Goal: Task Accomplishment & Management: Manage account settings

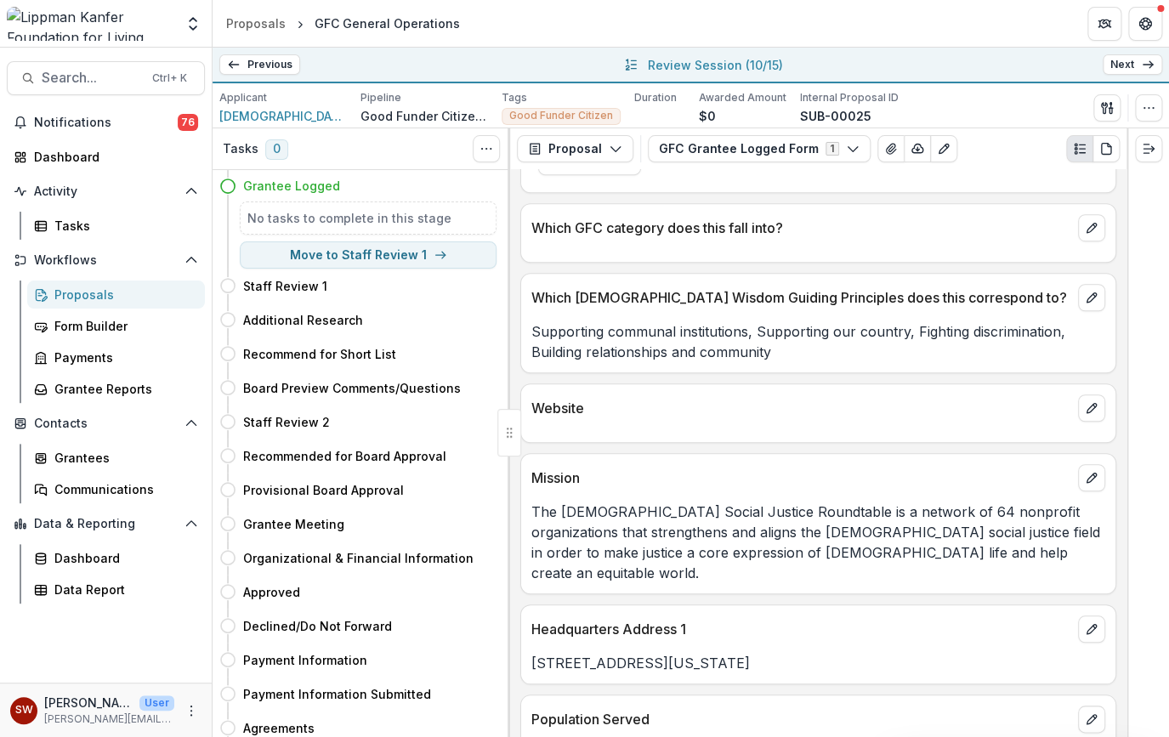
scroll to position [427, 0]
click at [85, 297] on div "Proposals" at bounding box center [122, 295] width 137 height 18
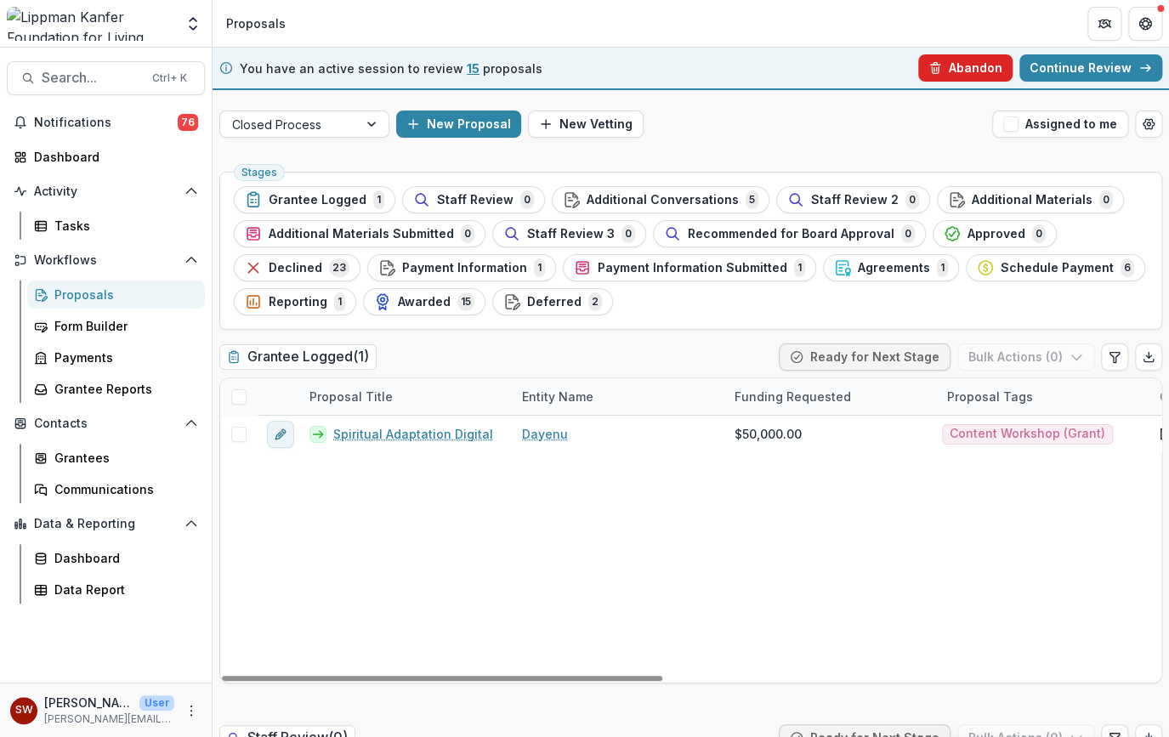
click at [971, 71] on button "Abandon" at bounding box center [965, 67] width 94 height 27
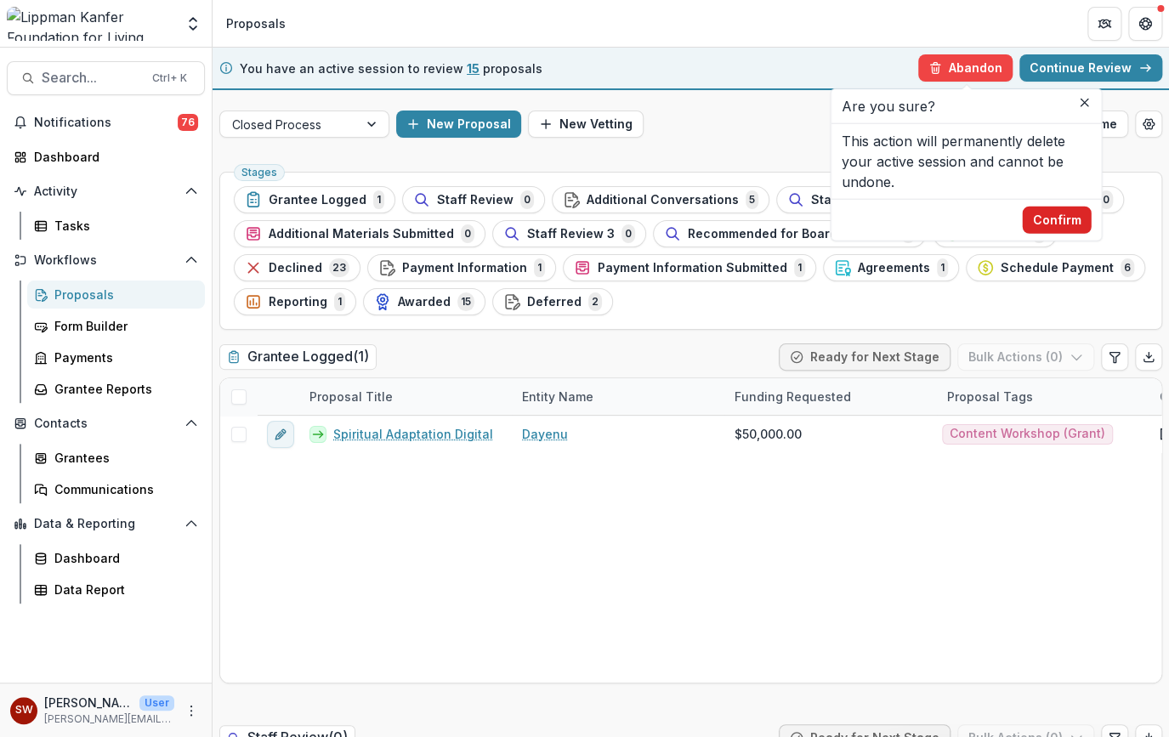
click at [1054, 222] on button "Confirm" at bounding box center [1056, 220] width 69 height 27
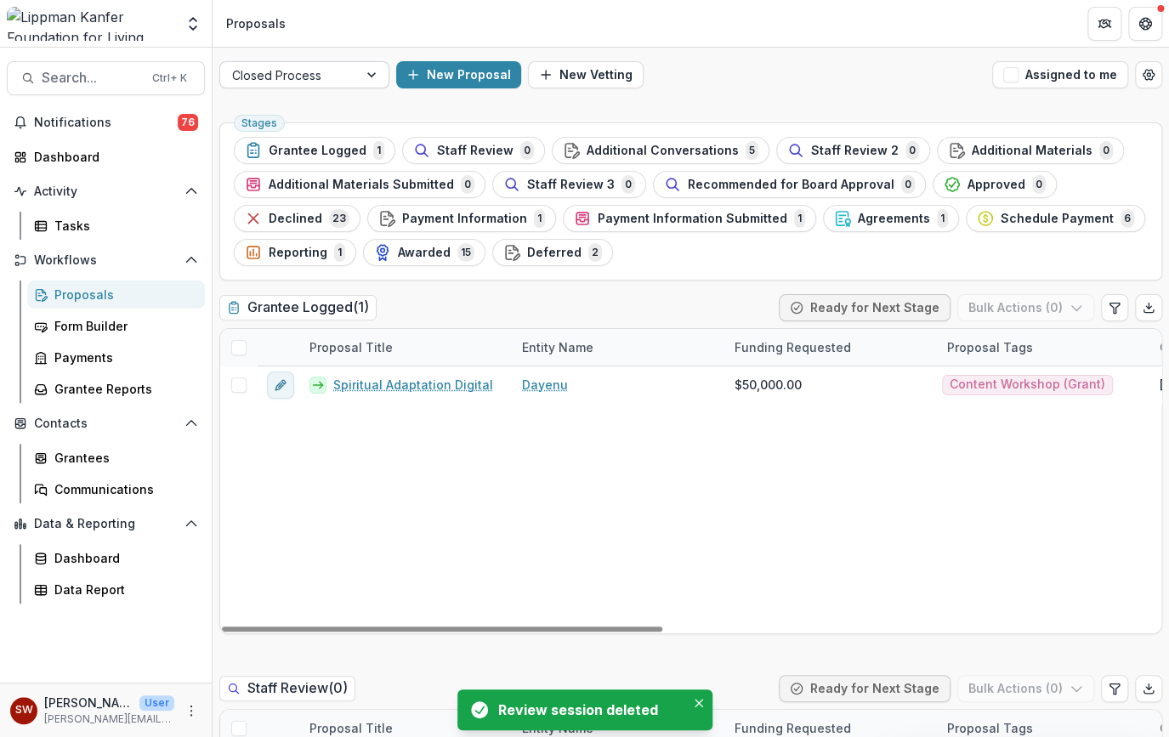
click at [315, 71] on div at bounding box center [289, 75] width 114 height 21
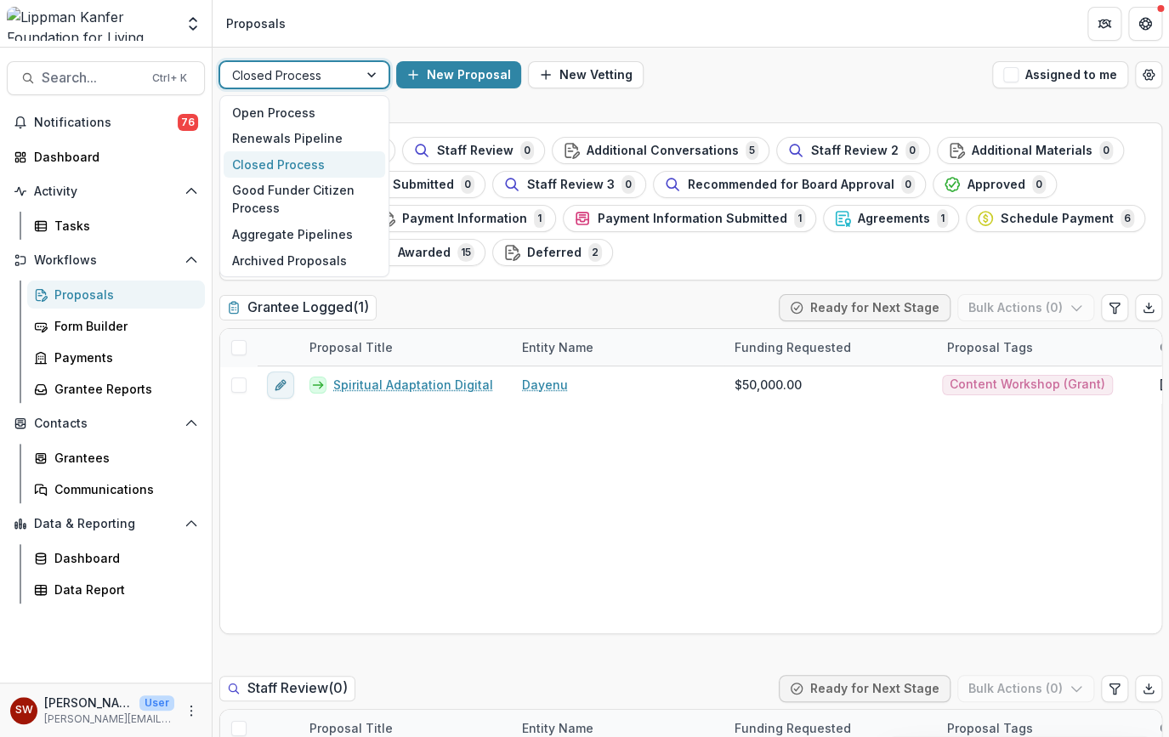
click at [315, 71] on div at bounding box center [289, 75] width 114 height 21
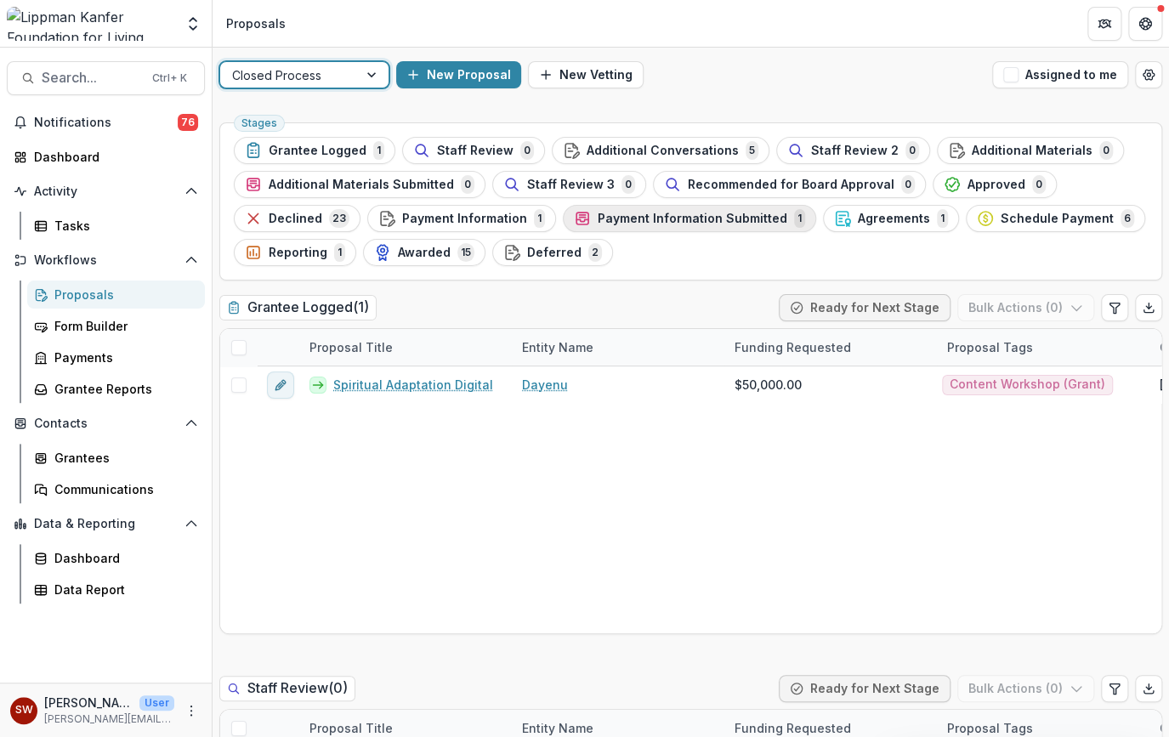
click at [734, 226] on div "Payment Information Submitted 1" at bounding box center [689, 218] width 231 height 19
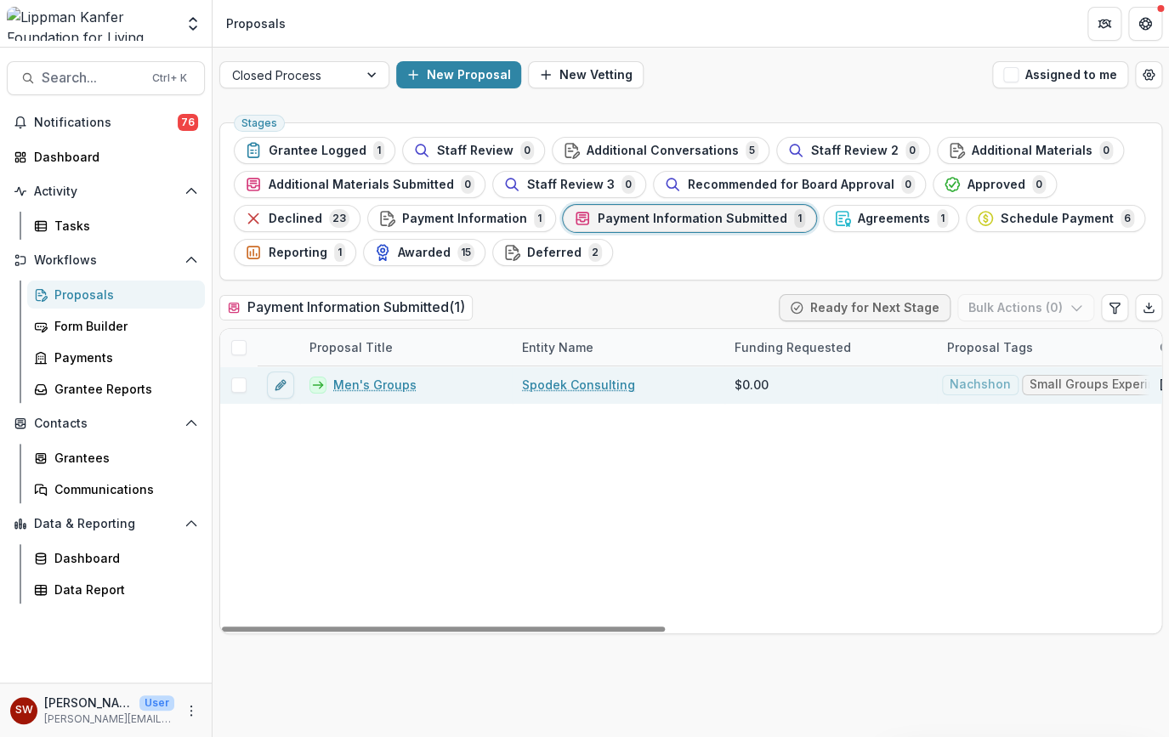
drag, startPoint x: 378, startPoint y: 382, endPoint x: 394, endPoint y: 382, distance: 16.2
click at [378, 382] on link "Men's Groups" at bounding box center [374, 385] width 83 height 18
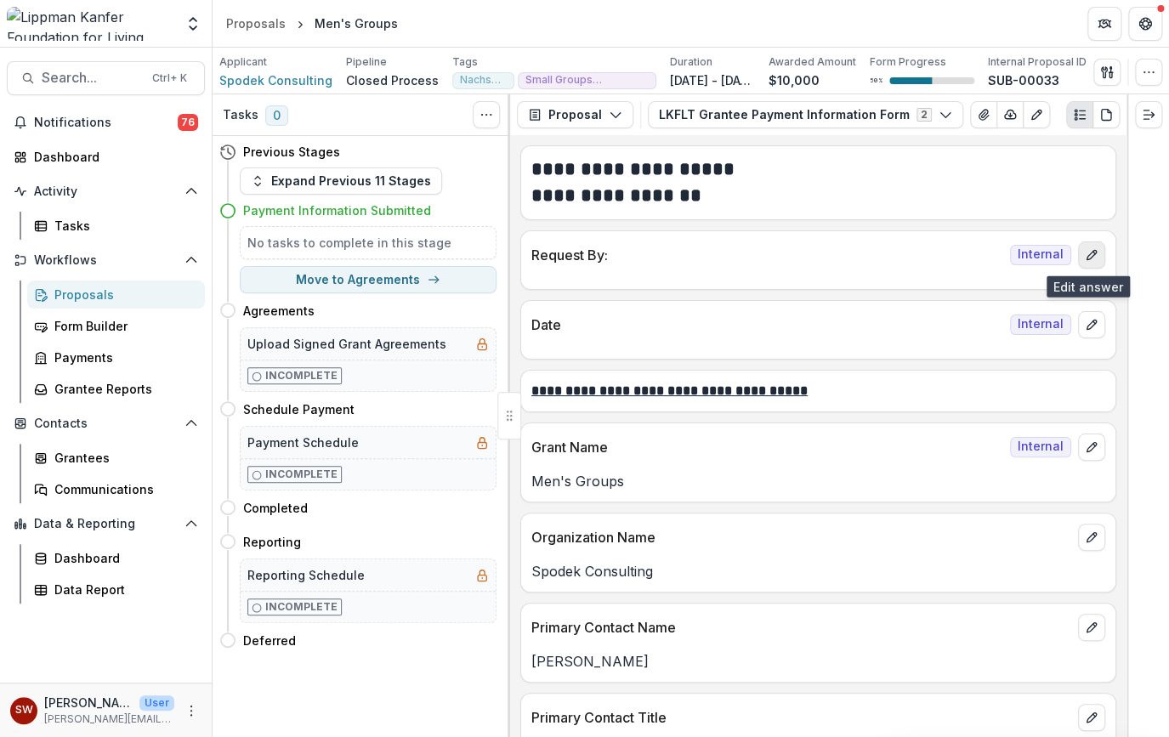
click at [1090, 256] on icon "edit" at bounding box center [1092, 255] width 14 height 14
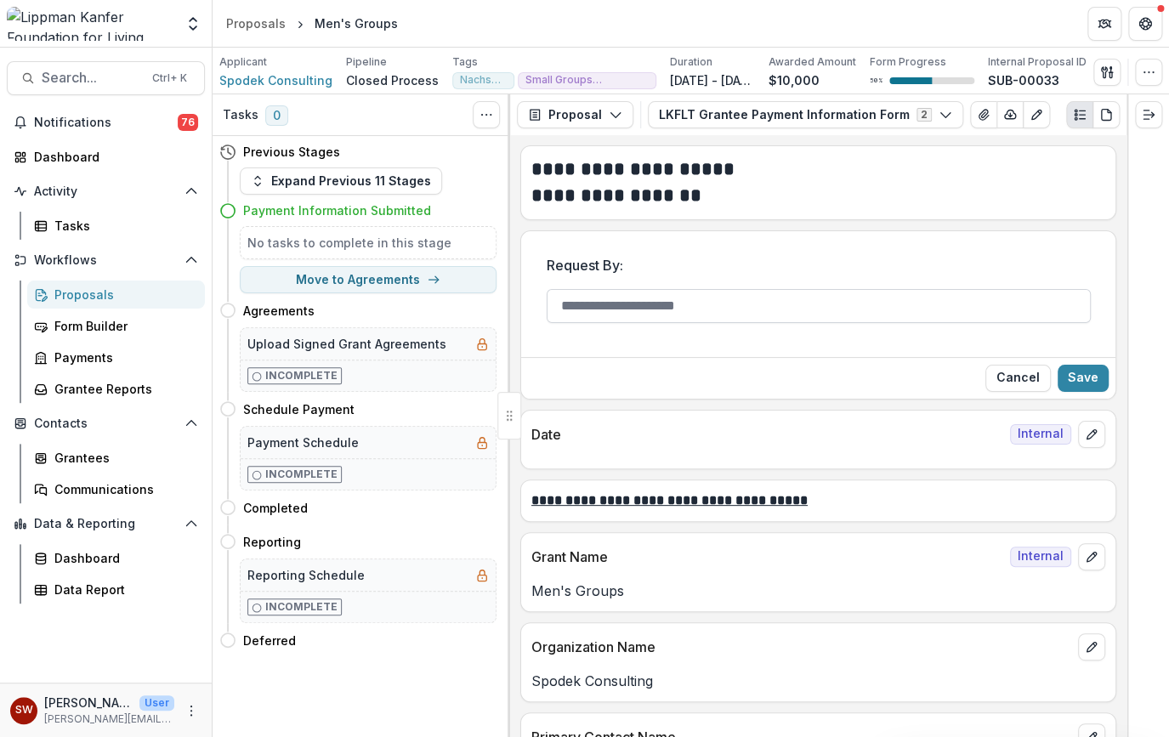
click at [764, 303] on input "Request By:" at bounding box center [819, 306] width 544 height 34
type input "**********"
click at [1071, 378] on button "Save" at bounding box center [1082, 378] width 51 height 27
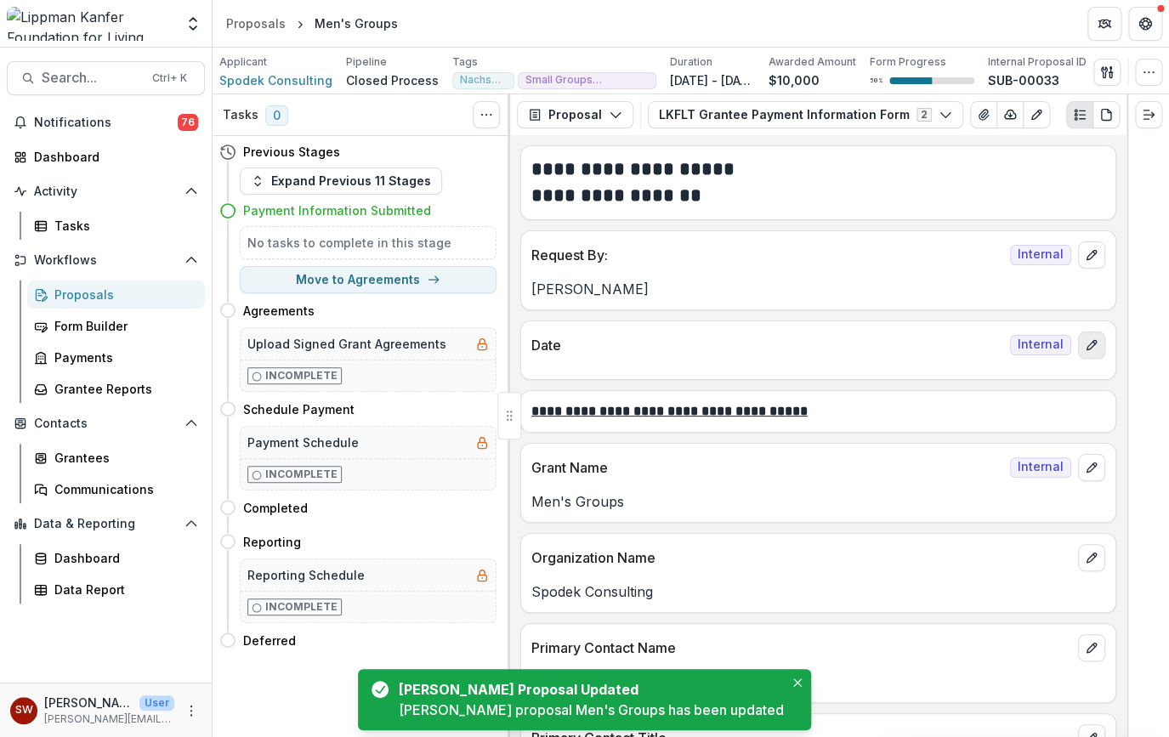
click at [1088, 351] on icon "edit" at bounding box center [1092, 345] width 14 height 14
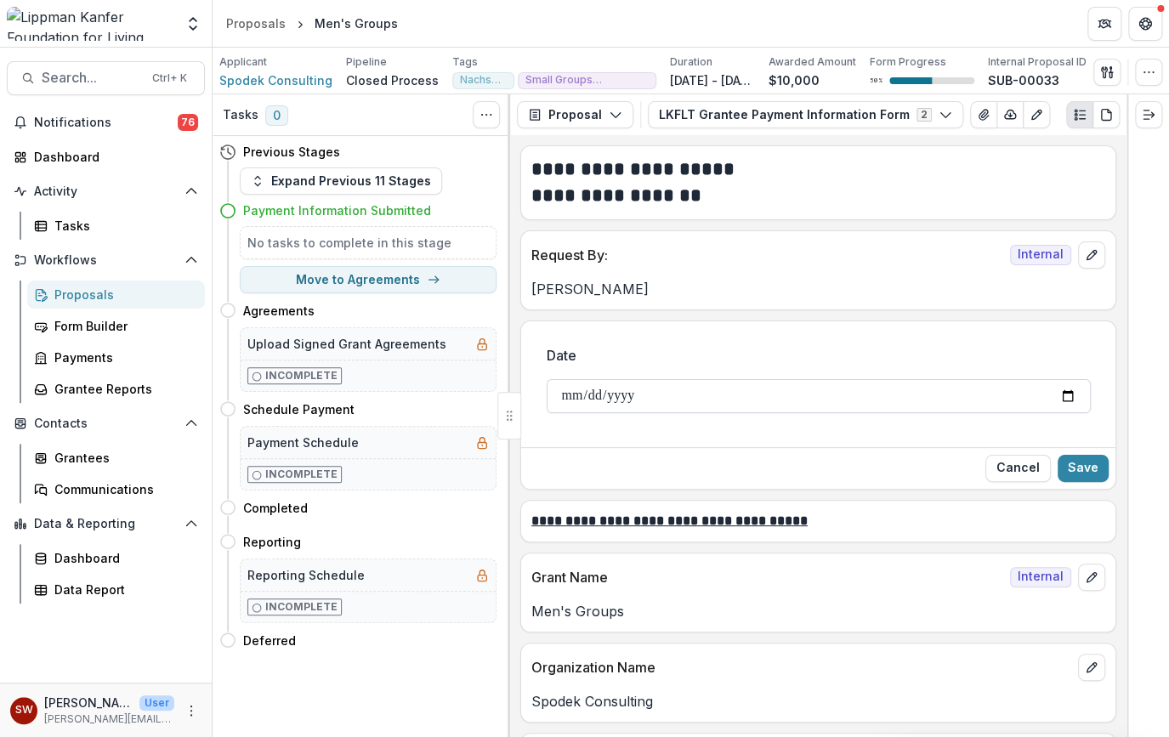
click at [1065, 396] on input "Date" at bounding box center [819, 396] width 544 height 34
type input "**********"
click at [1070, 464] on button "Save" at bounding box center [1082, 468] width 51 height 27
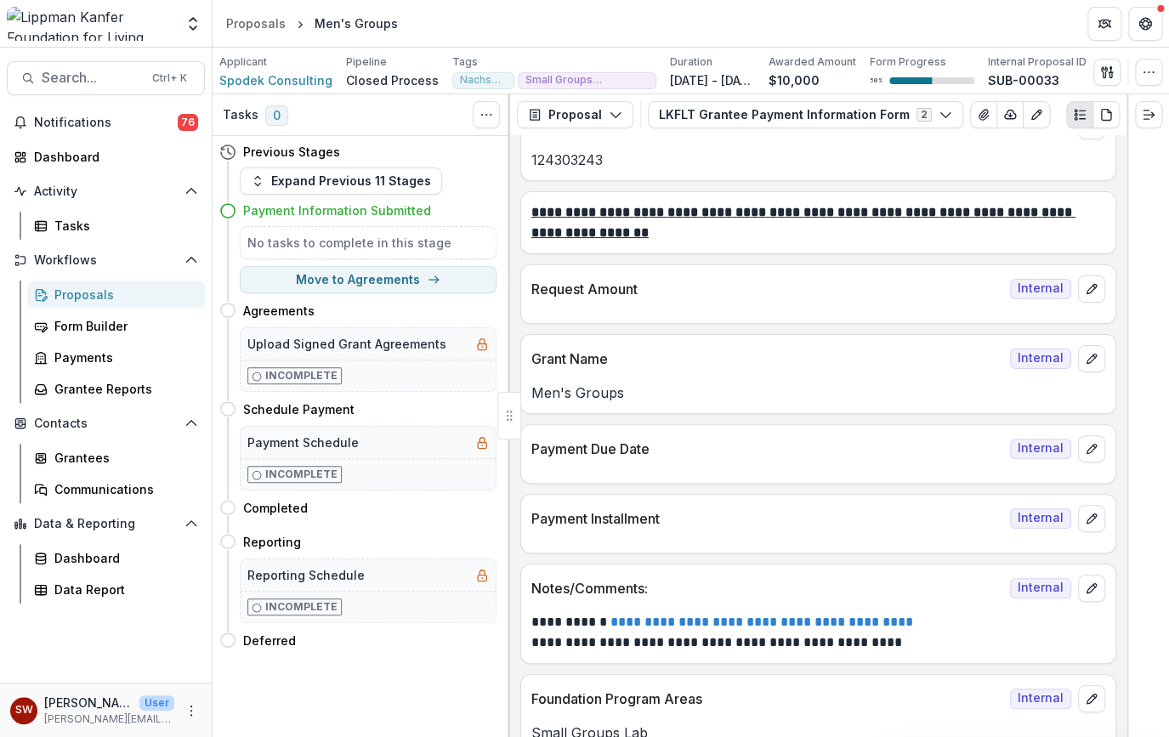
scroll to position [2638, 0]
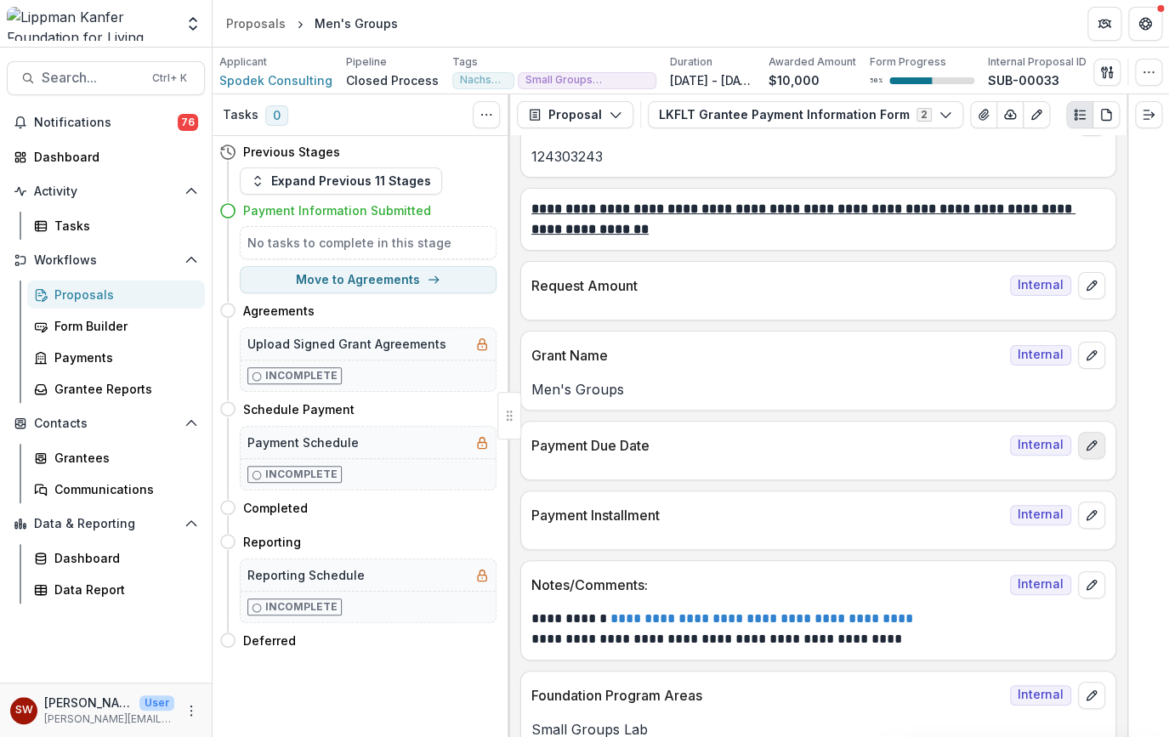
click at [1089, 442] on icon "edit" at bounding box center [1092, 446] width 14 height 14
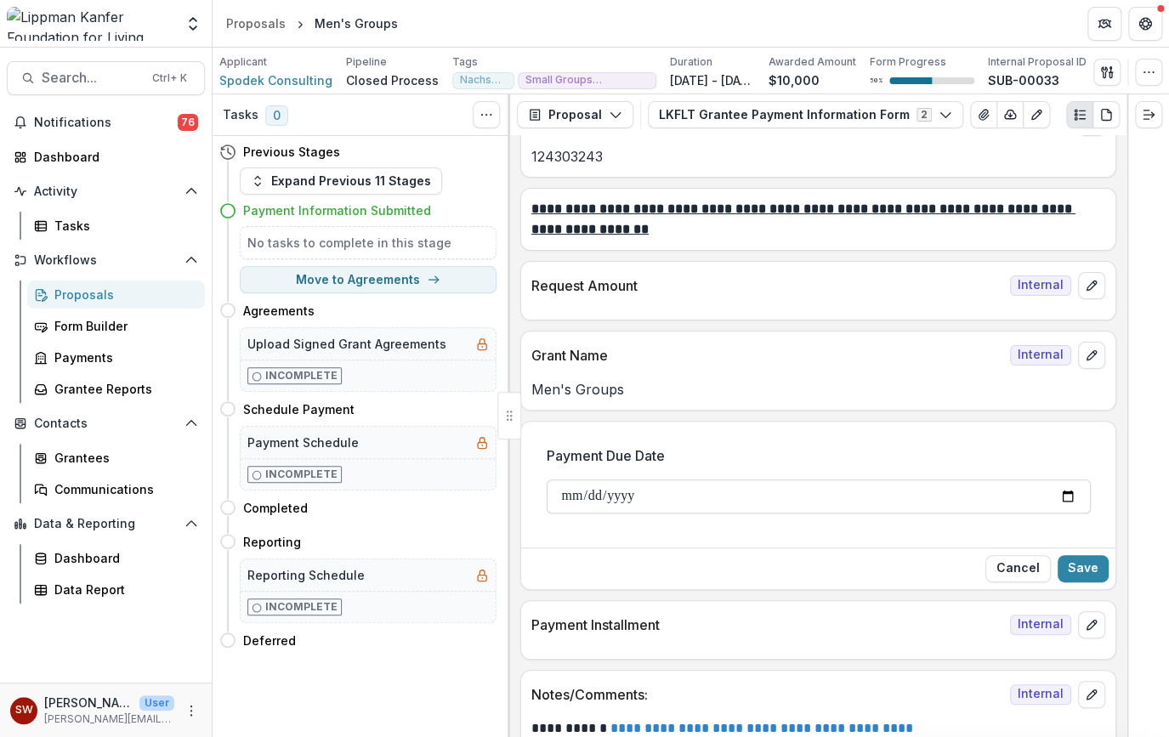
click at [1057, 492] on input "Payment Due Date" at bounding box center [819, 496] width 544 height 34
type input "**********"
click at [1079, 558] on button "Save" at bounding box center [1082, 568] width 51 height 27
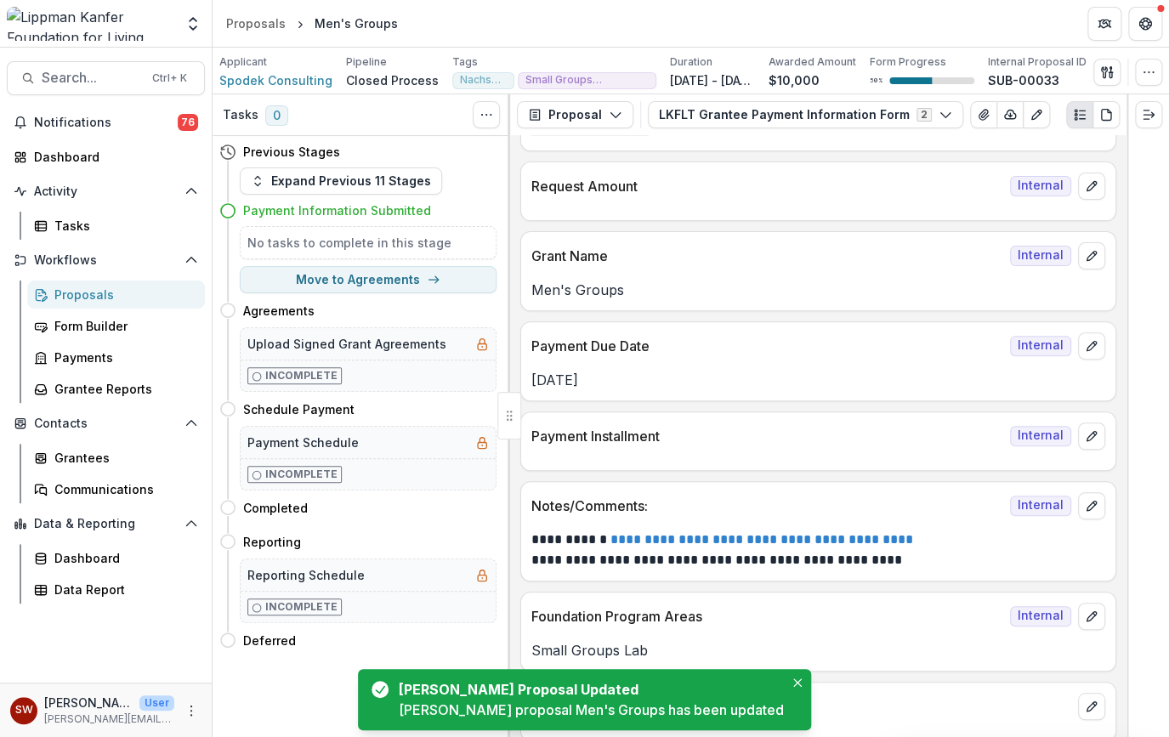
scroll to position [2744, 0]
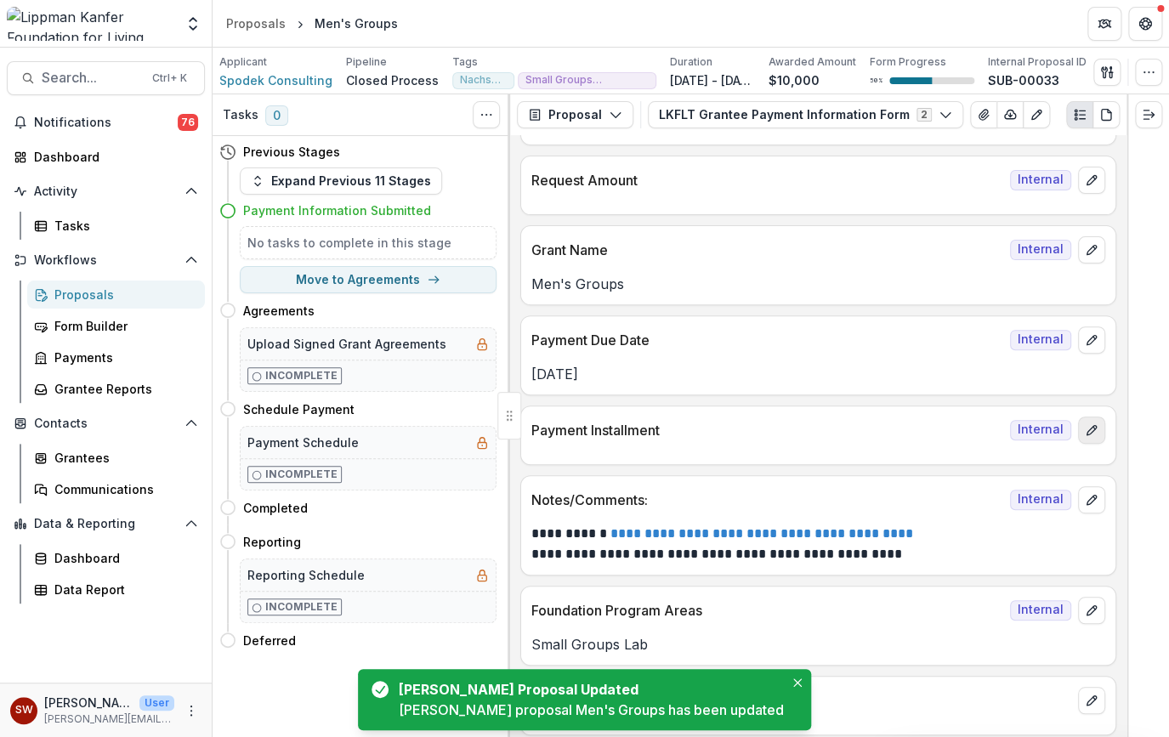
click at [1085, 426] on icon "edit" at bounding box center [1092, 430] width 14 height 14
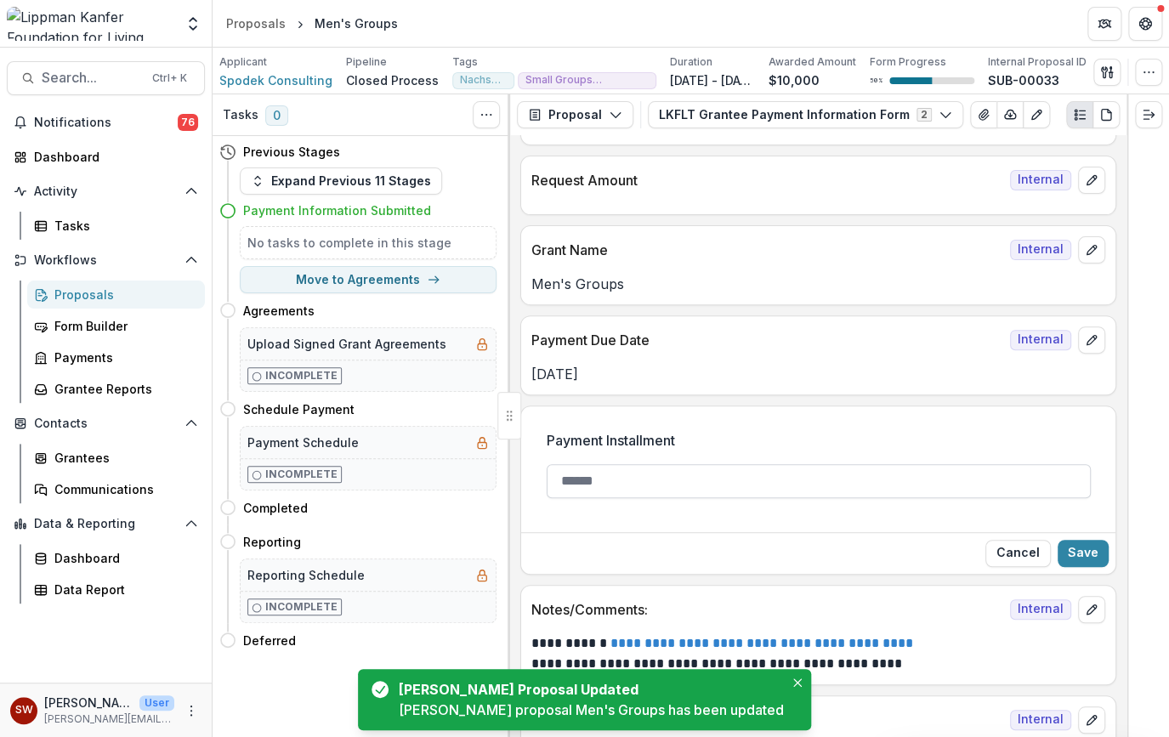
click at [676, 468] on input "Payment Installment" at bounding box center [819, 481] width 544 height 34
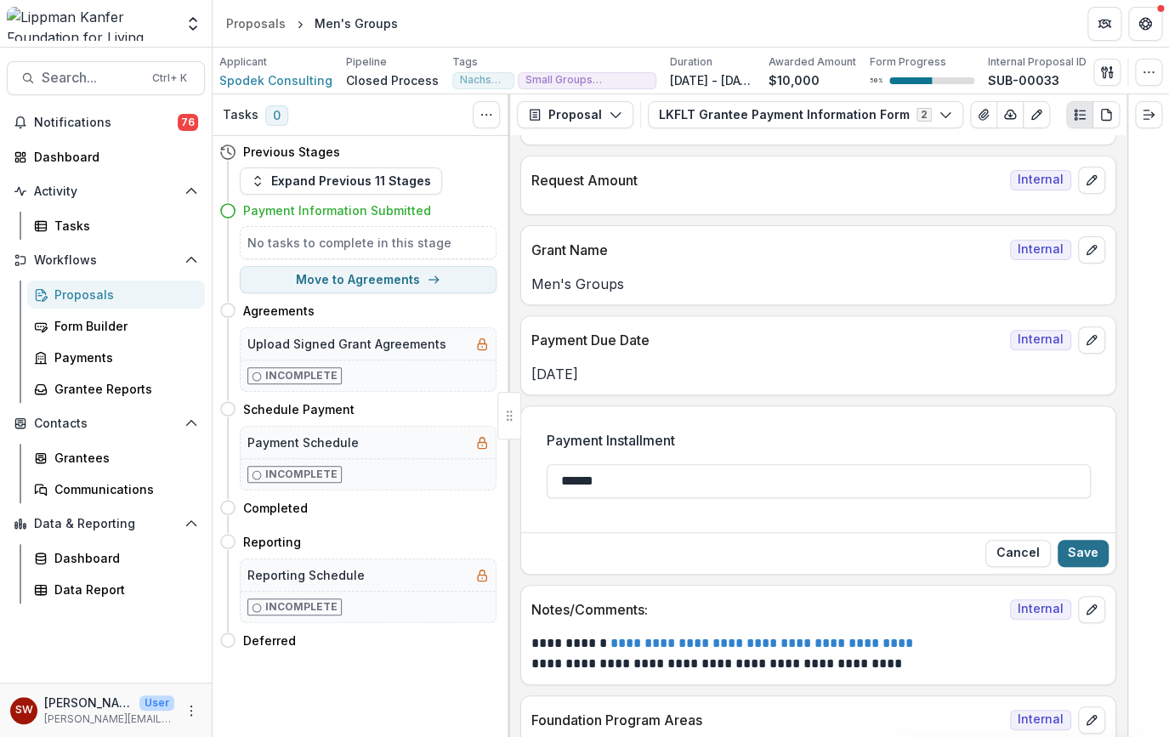
type input "******"
click at [1076, 548] on button "Save" at bounding box center [1082, 553] width 51 height 27
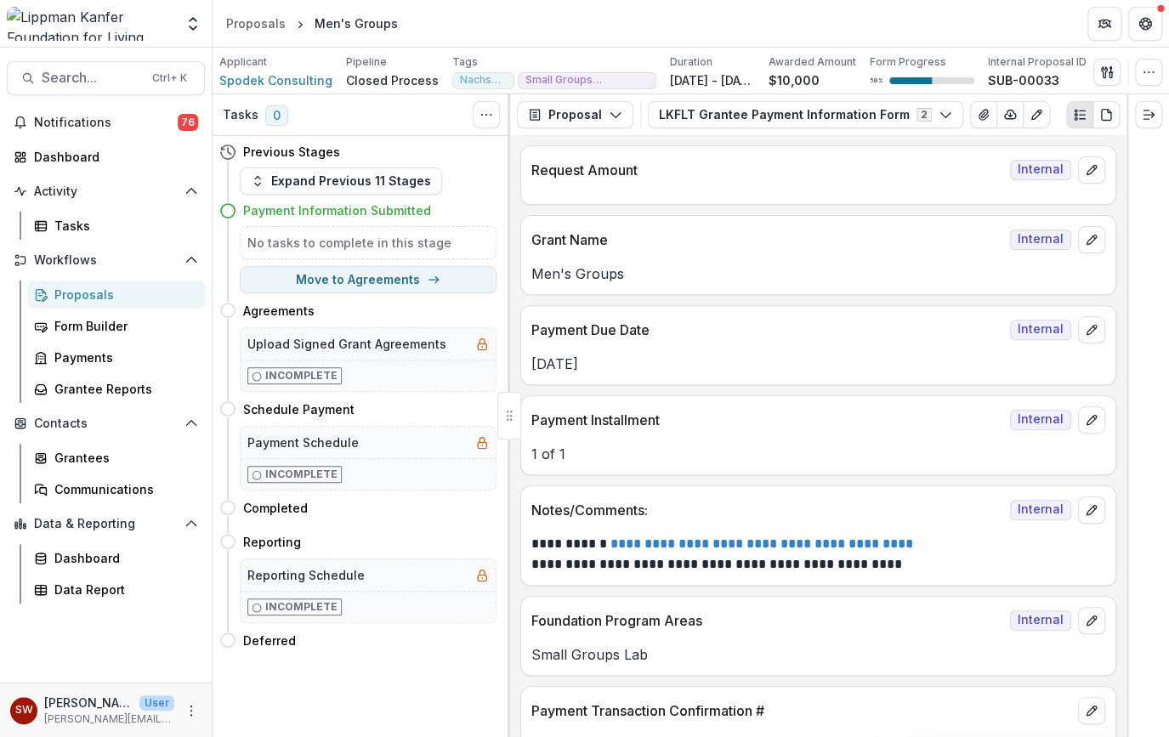
scroll to position [2763, 0]
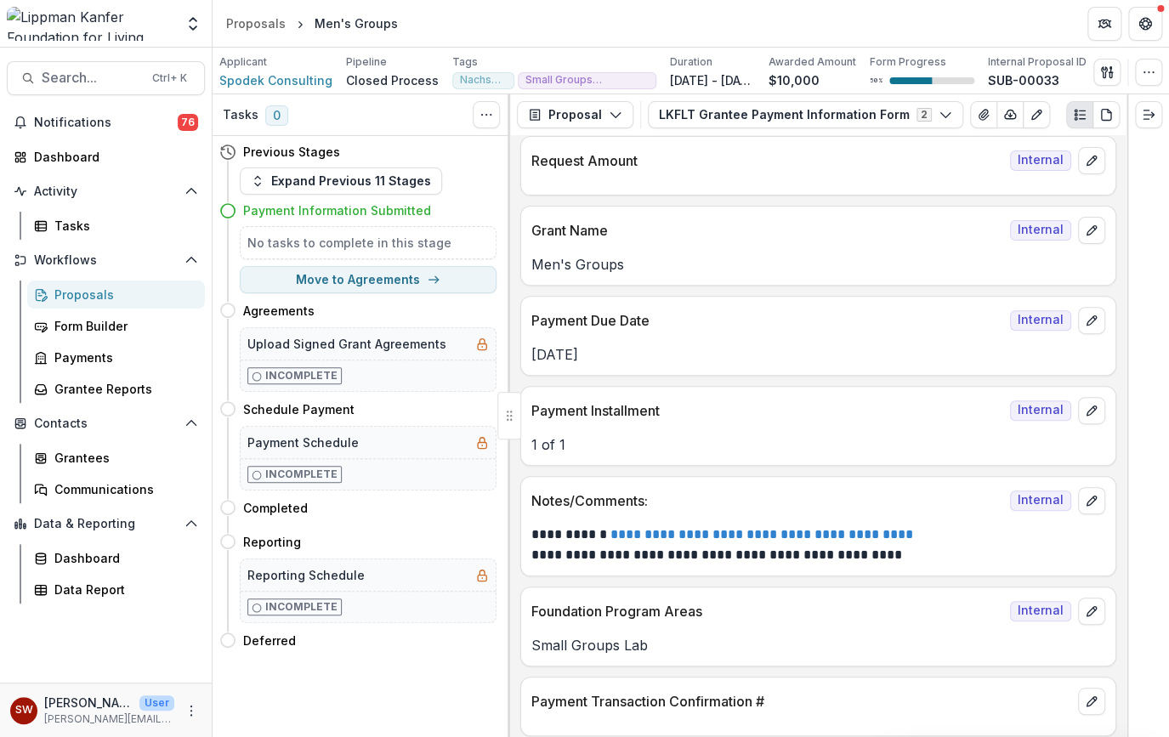
drag, startPoint x: 422, startPoint y: 273, endPoint x: 701, endPoint y: 313, distance: 282.5
click at [701, 313] on div "**********" at bounding box center [690, 415] width 956 height 643
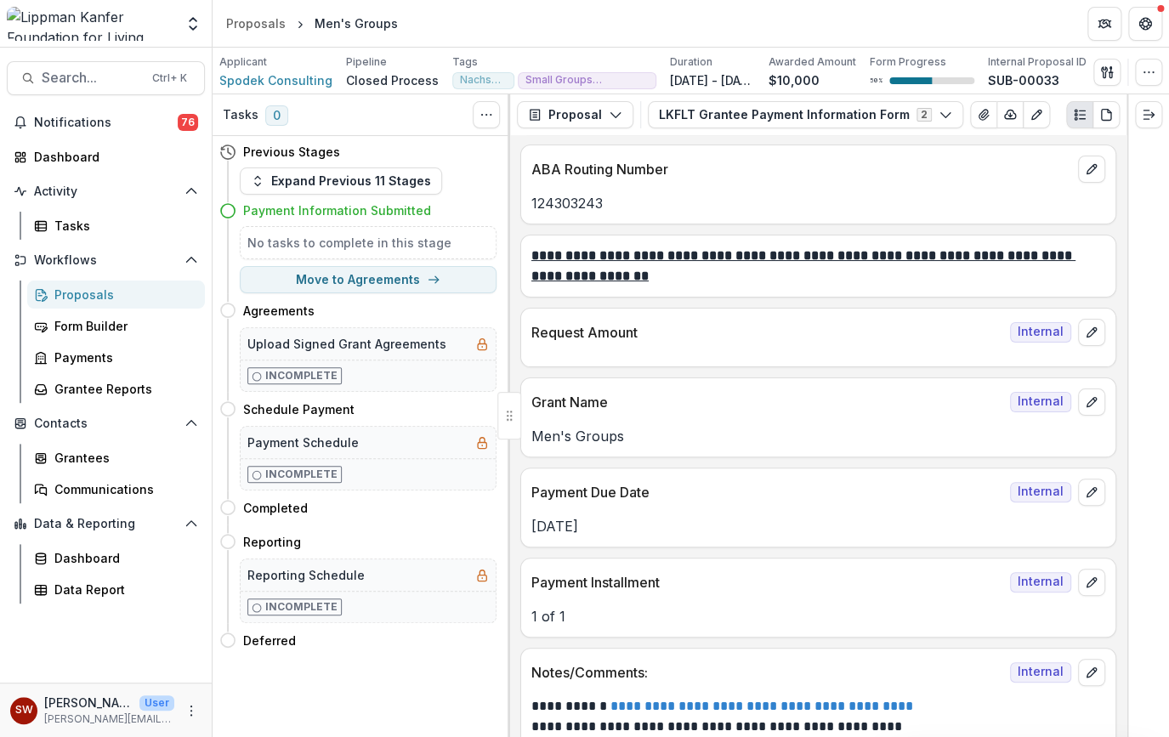
scroll to position [2576, 0]
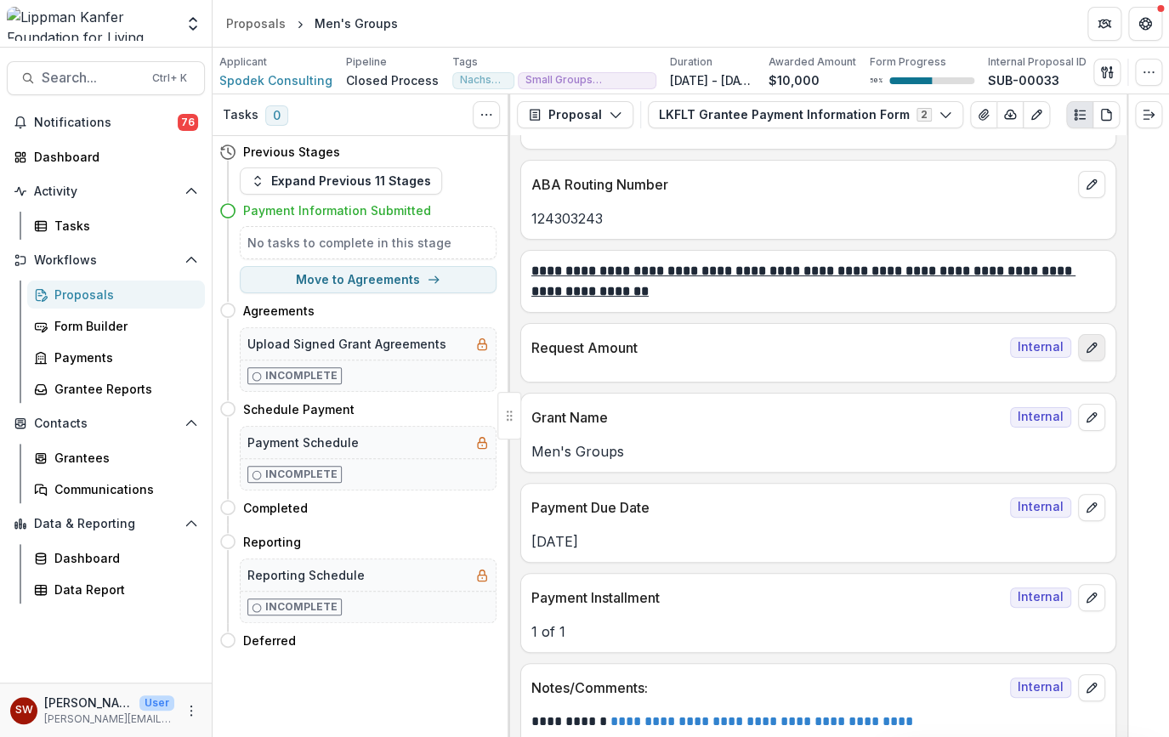
click at [1096, 340] on button "edit" at bounding box center [1091, 347] width 27 height 27
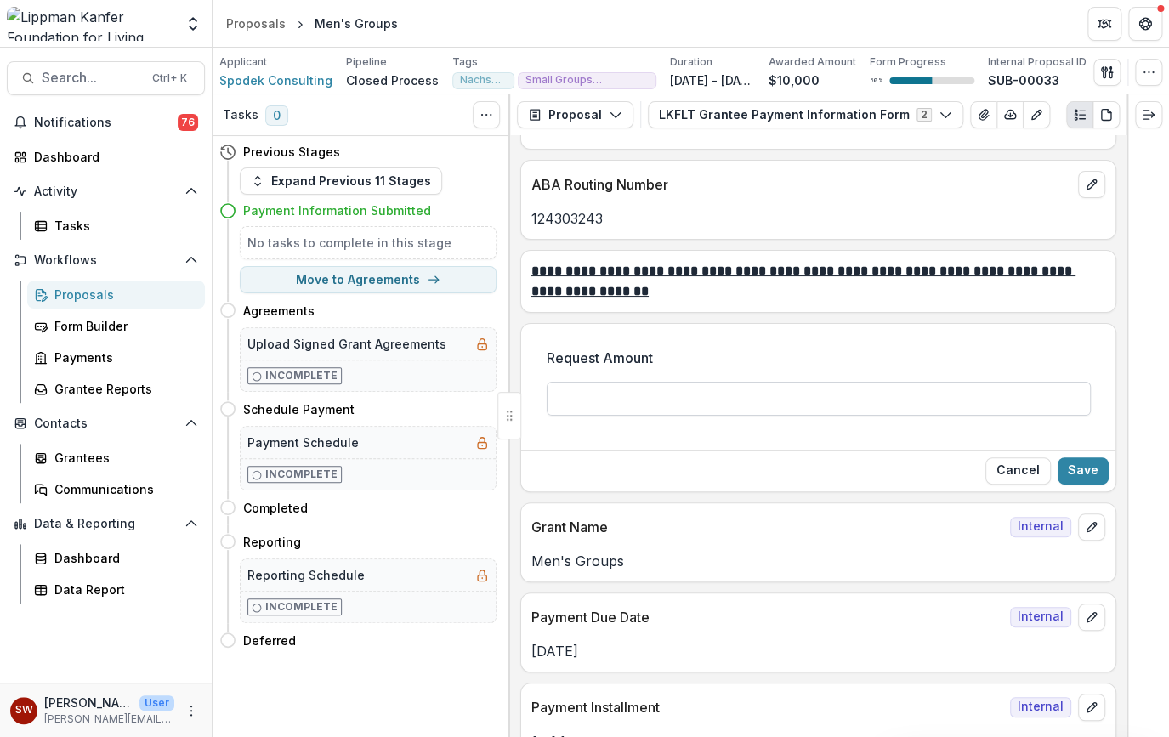
click at [762, 382] on input "Request Amount" at bounding box center [819, 399] width 544 height 34
type input "*******"
click at [1079, 460] on button "Save" at bounding box center [1082, 470] width 51 height 27
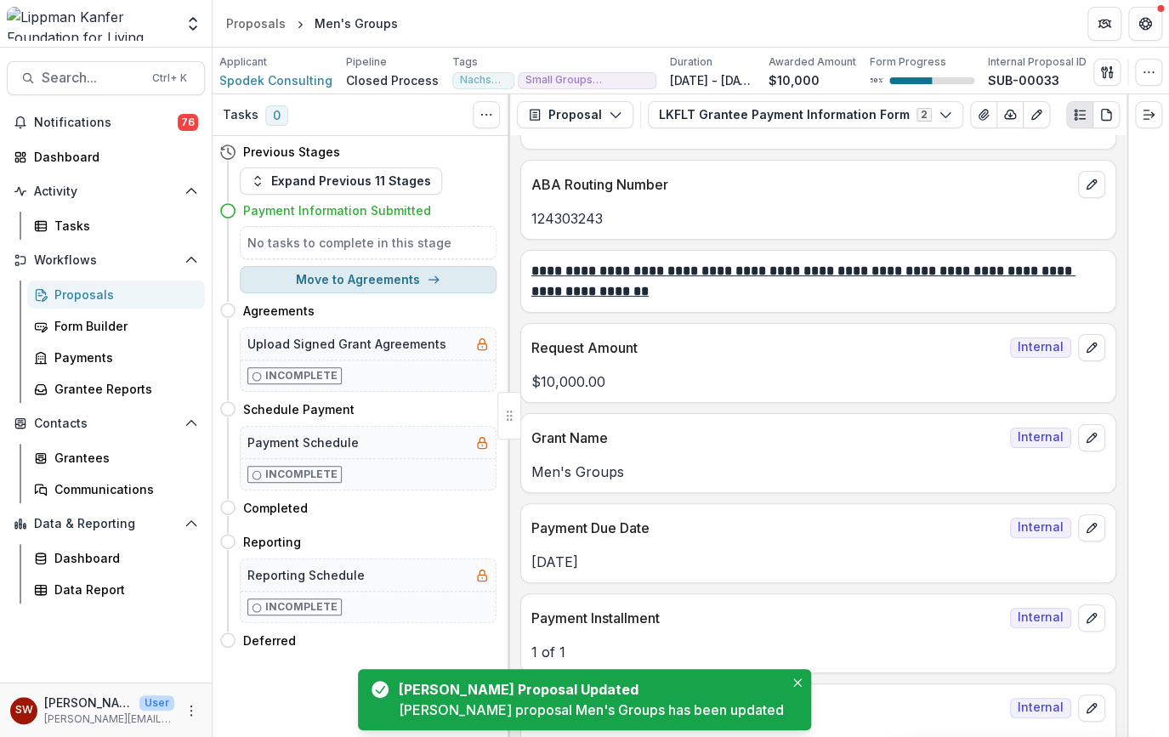
click at [396, 277] on button "Move to Agreements" at bounding box center [368, 279] width 257 height 27
select select "**********"
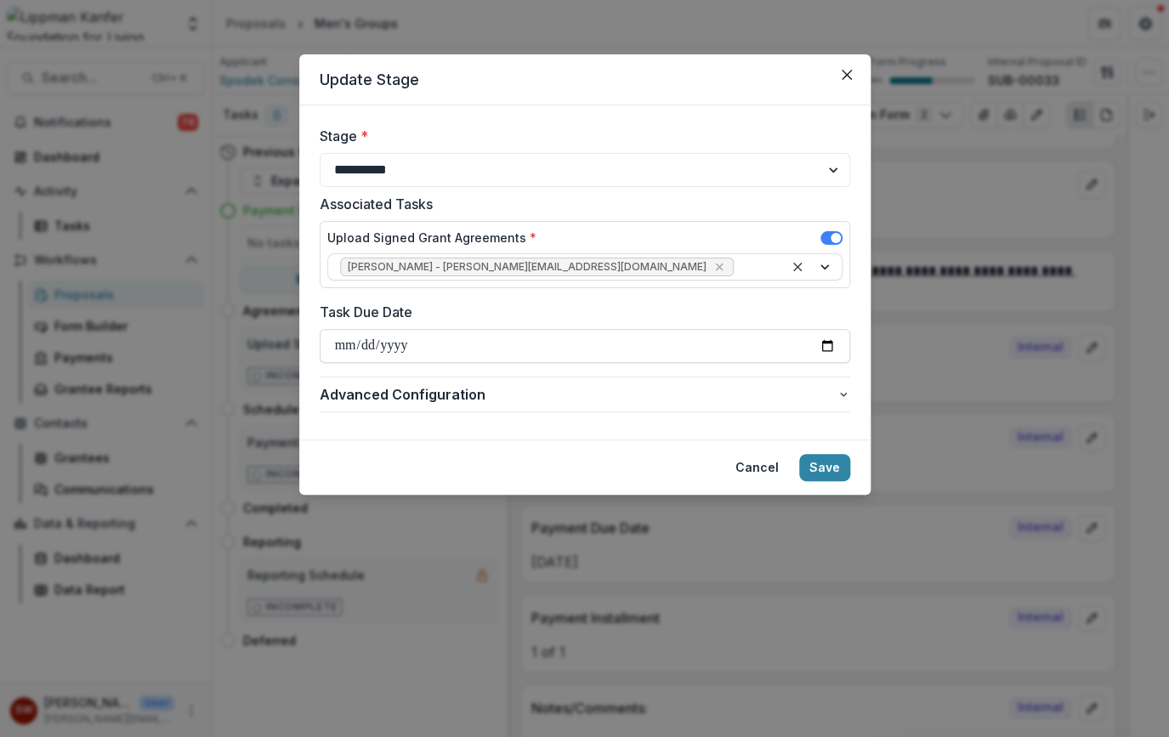
click at [819, 337] on input "Task Due Date" at bounding box center [585, 346] width 530 height 34
type input "**********"
click at [832, 470] on button "Save" at bounding box center [824, 467] width 51 height 27
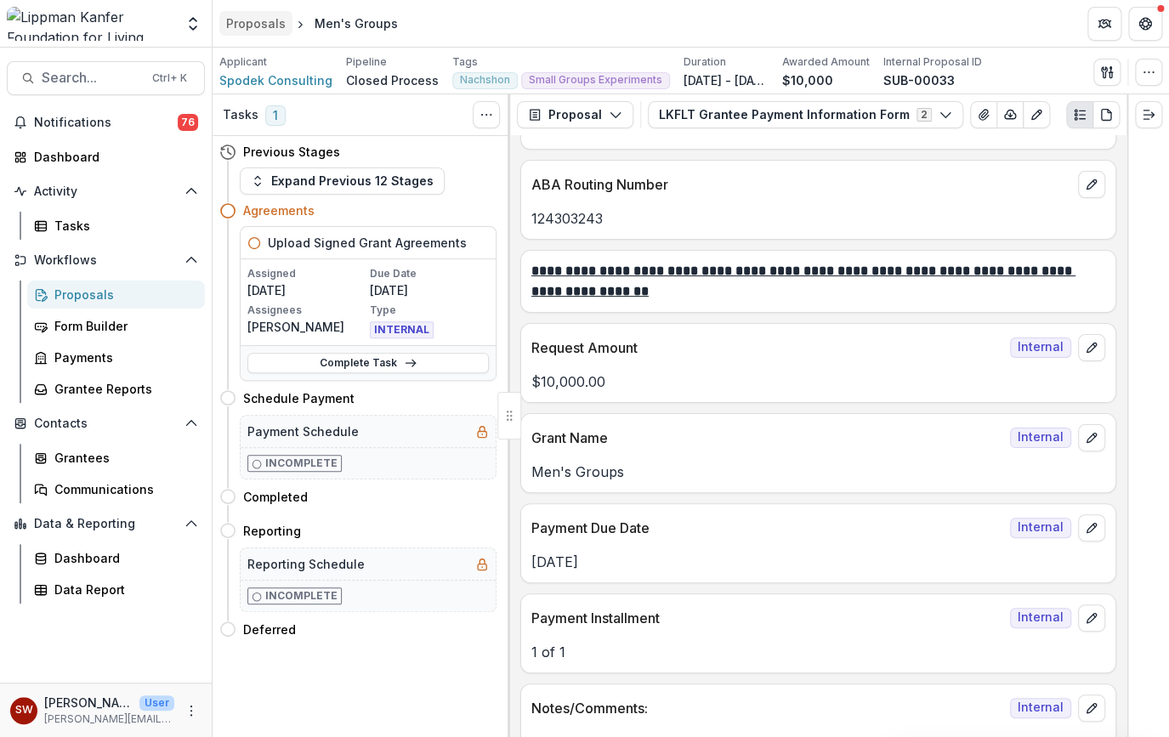
click at [259, 24] on div "Proposals" at bounding box center [255, 23] width 59 height 18
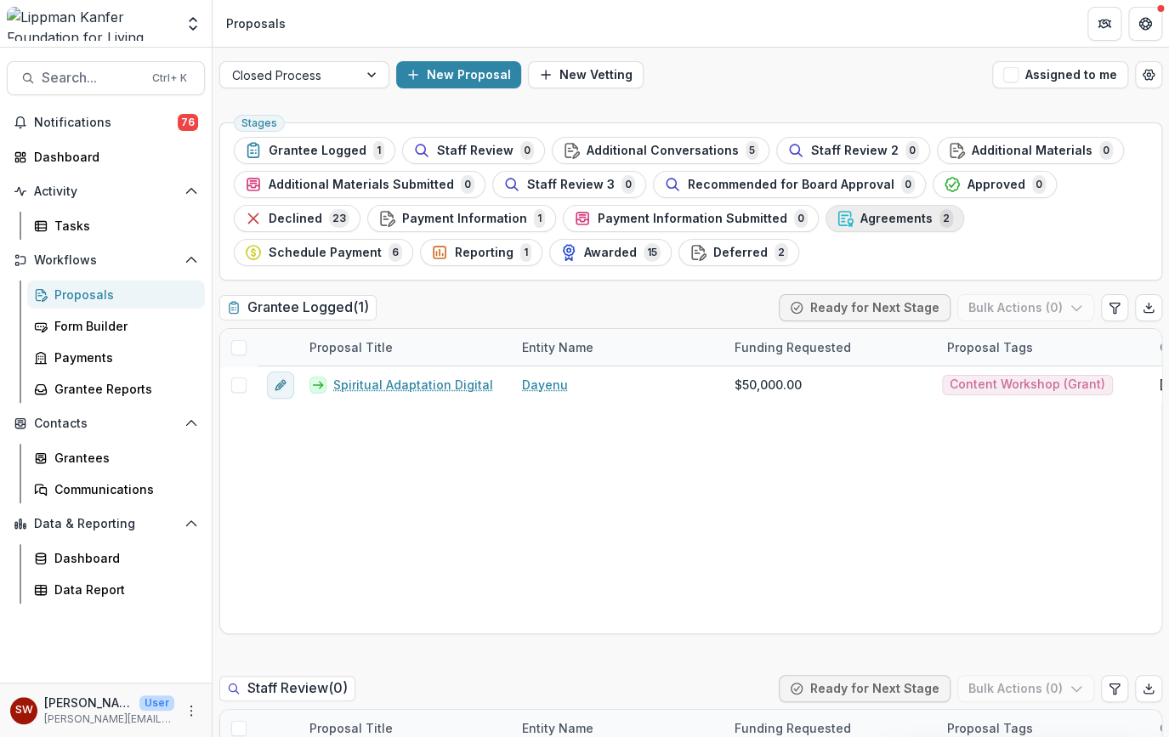
click at [864, 216] on span "Agreements" at bounding box center [896, 219] width 72 height 14
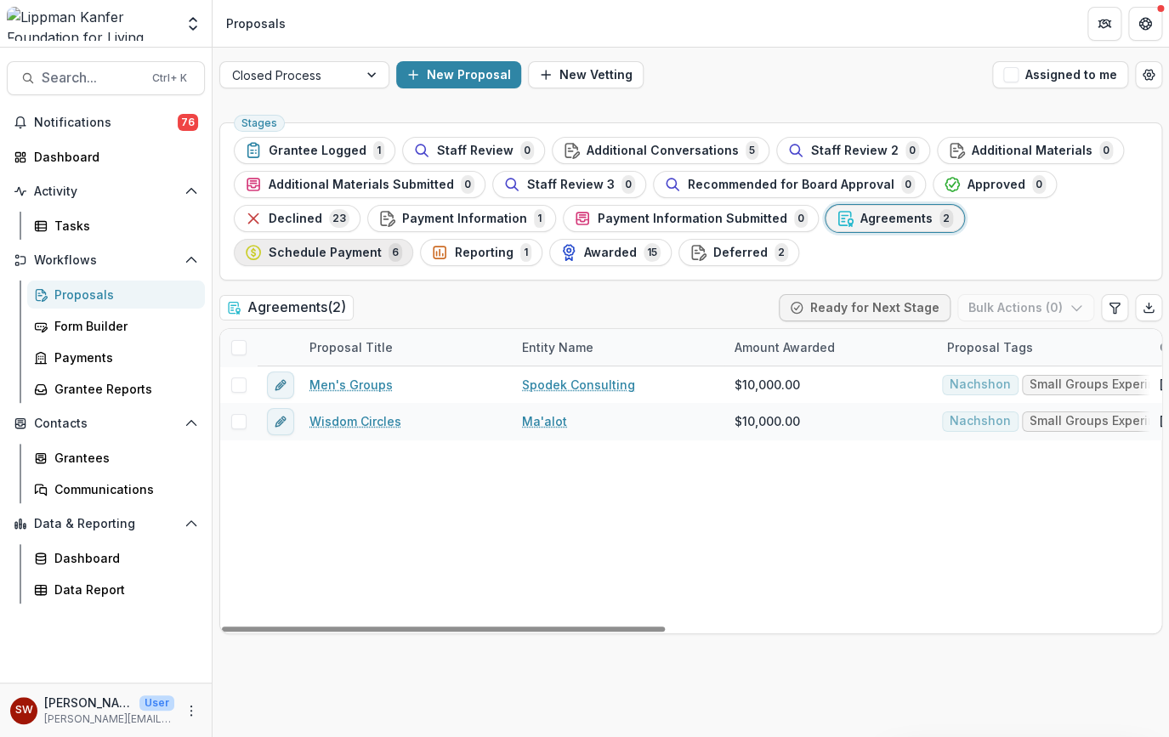
click at [382, 246] on span "Schedule Payment" at bounding box center [325, 253] width 113 height 14
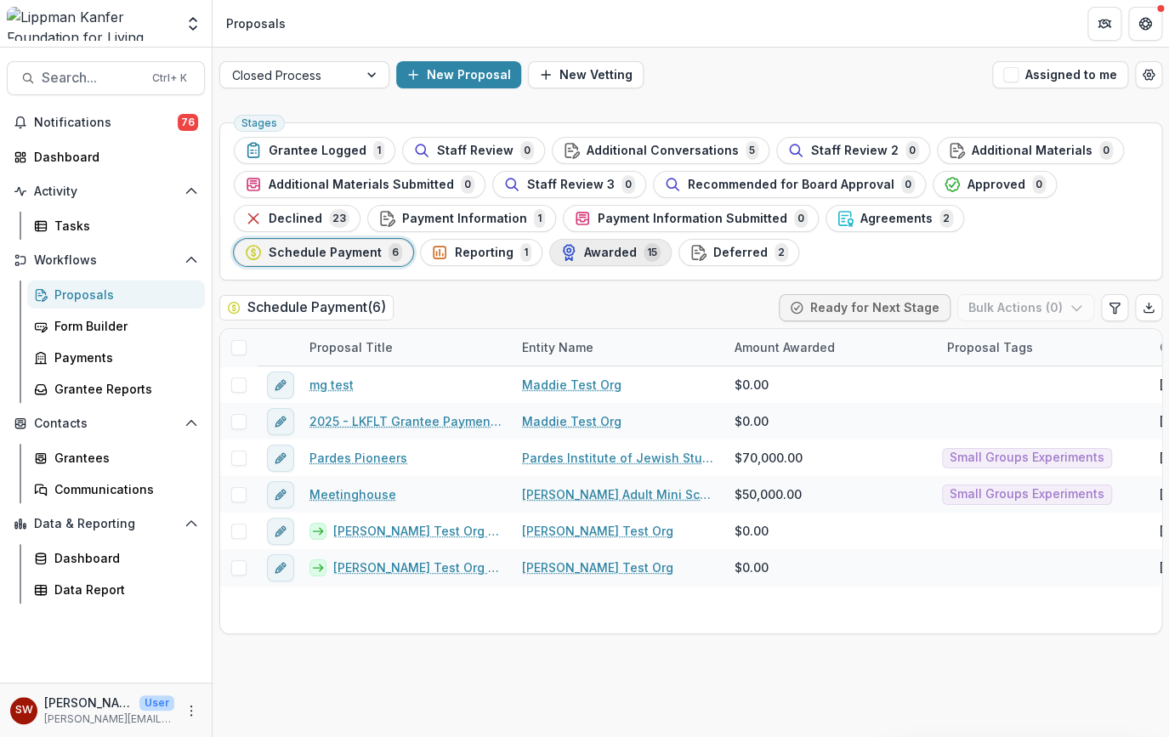
click at [584, 250] on span "Awarded" at bounding box center [610, 253] width 53 height 14
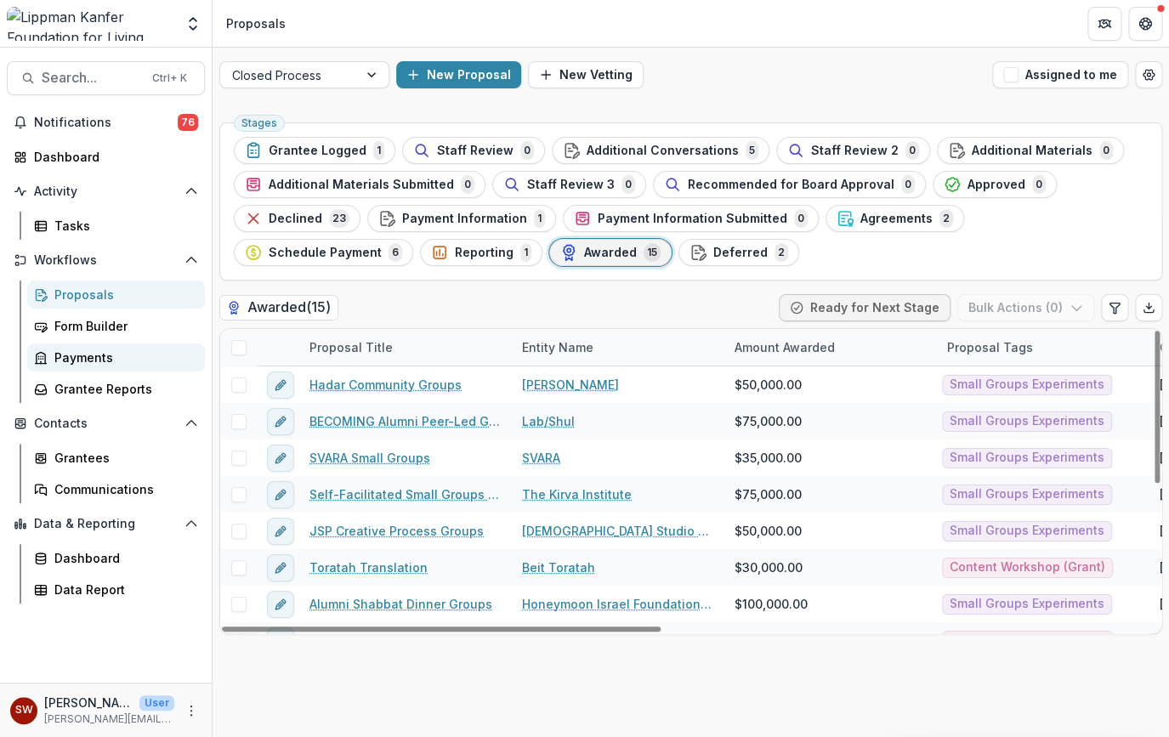
click at [89, 365] on div "Payments" at bounding box center [122, 357] width 137 height 18
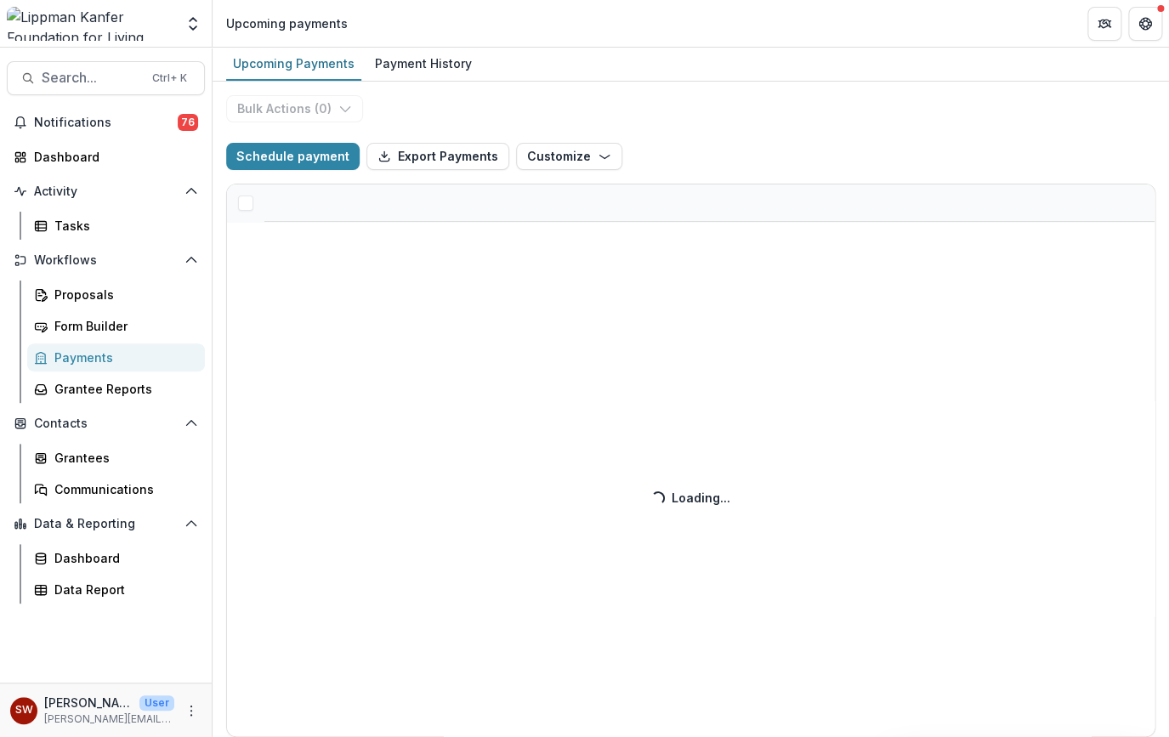
select select "******"
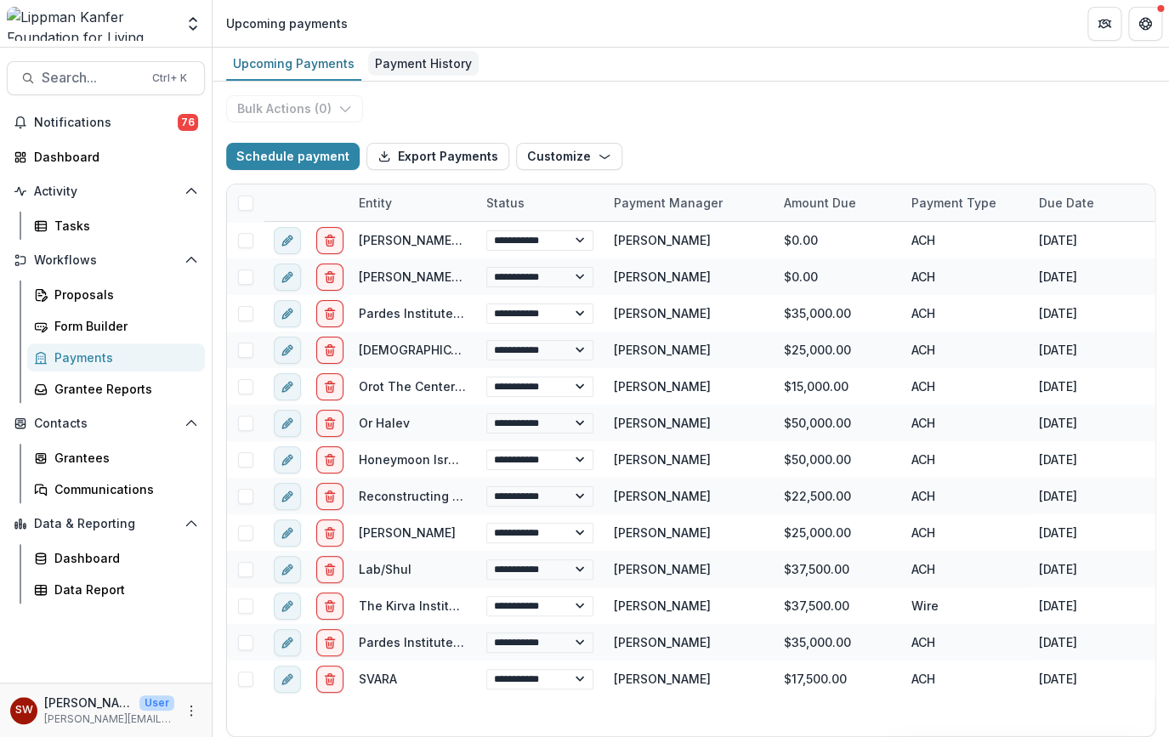
click at [418, 70] on div "Payment History" at bounding box center [423, 63] width 110 height 25
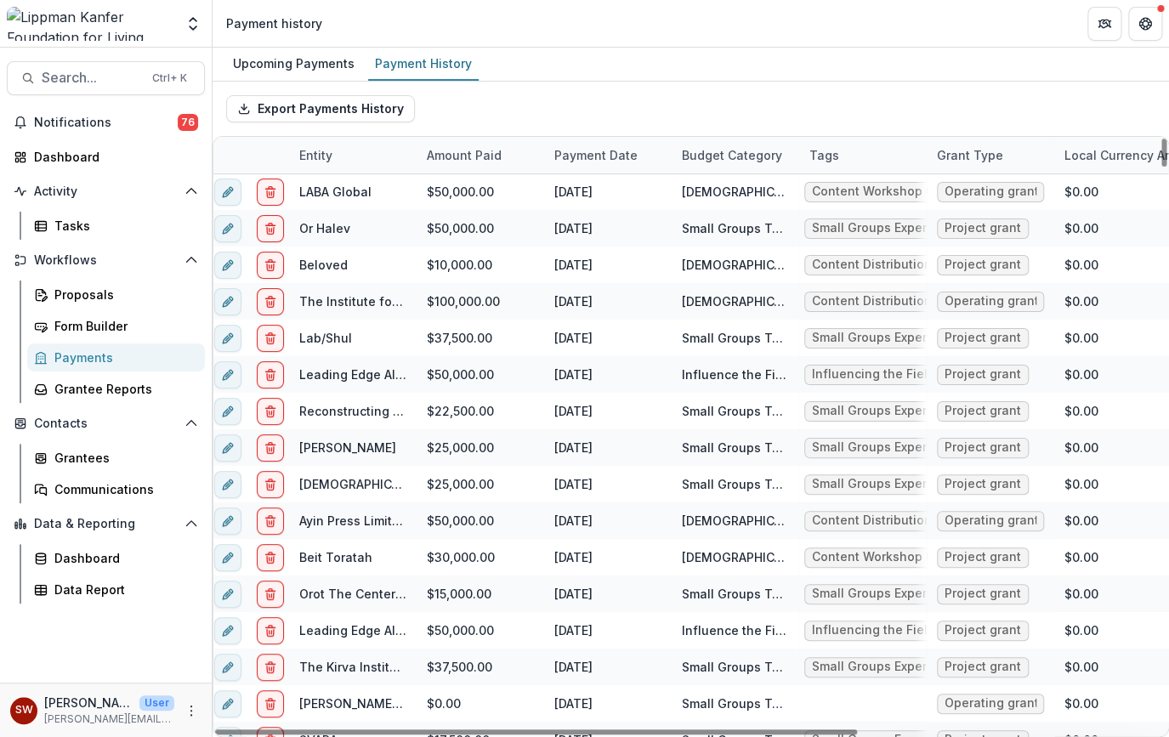
scroll to position [0, 9]
click at [89, 66] on button "Search... Ctrl + K" at bounding box center [106, 78] width 198 height 34
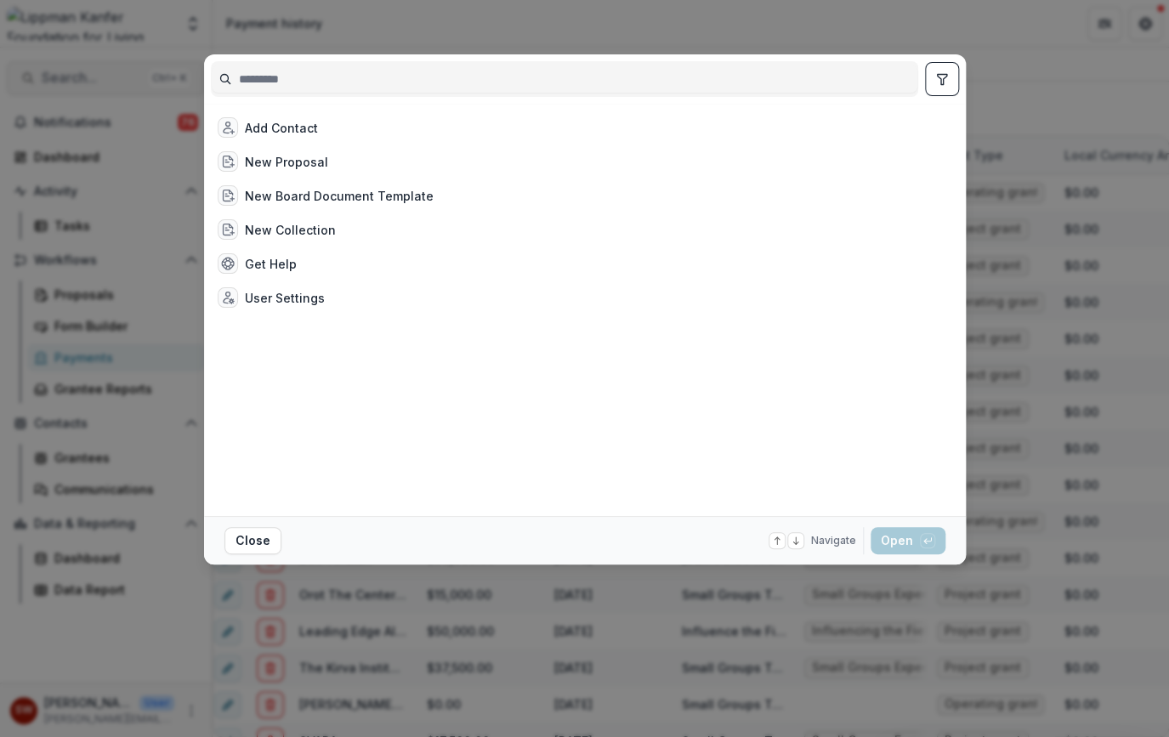
type input "*"
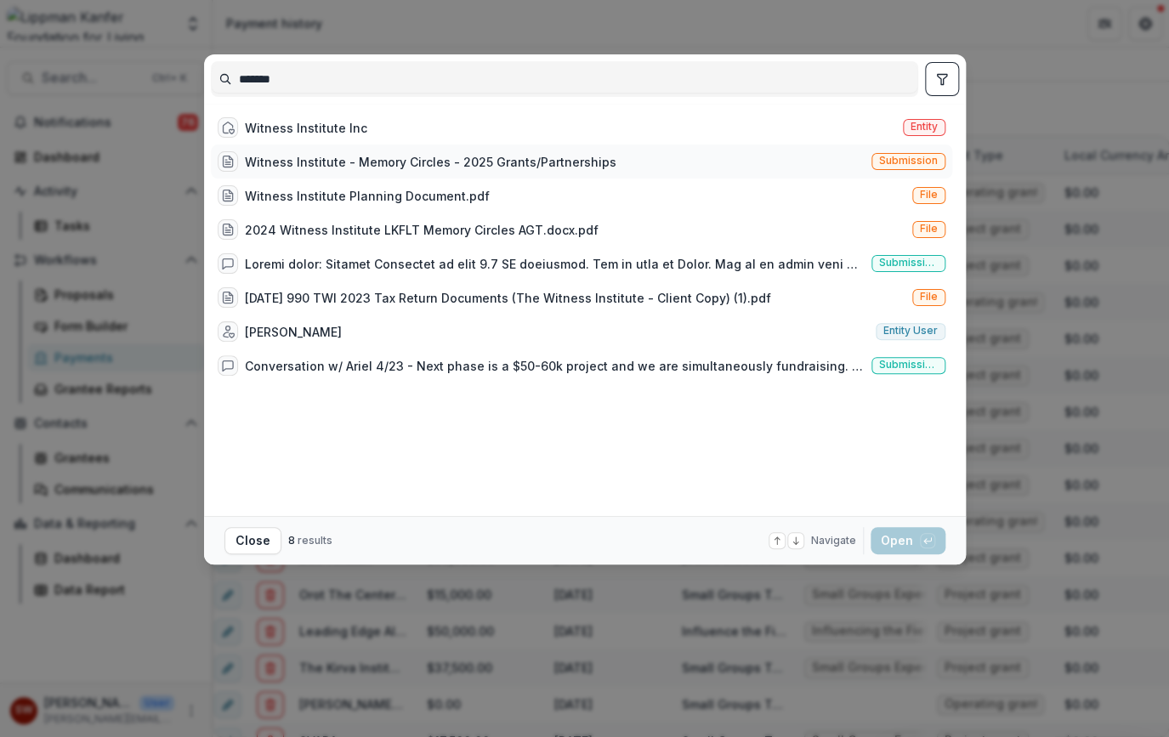
type input "*******"
click at [320, 147] on div "Witness Institute - Memory Circles - 2025 Grants/Partnerships Submission" at bounding box center [581, 161] width 741 height 34
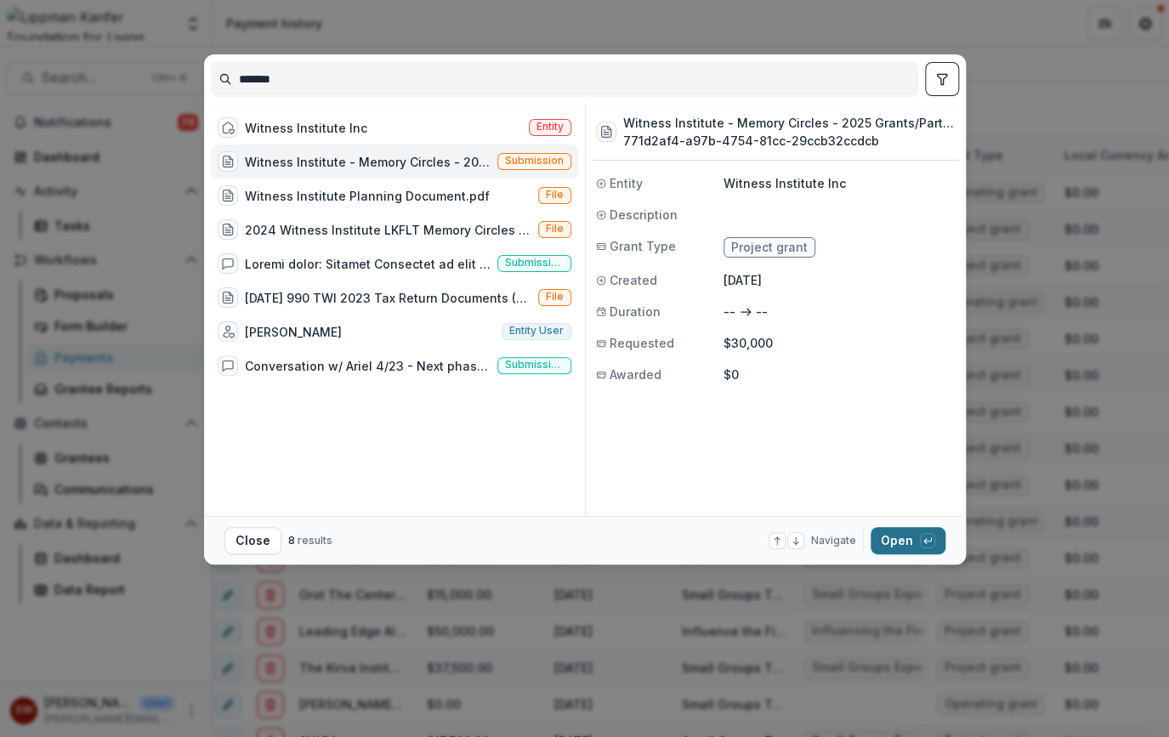
click at [899, 545] on button "Open with enter key" at bounding box center [907, 540] width 75 height 27
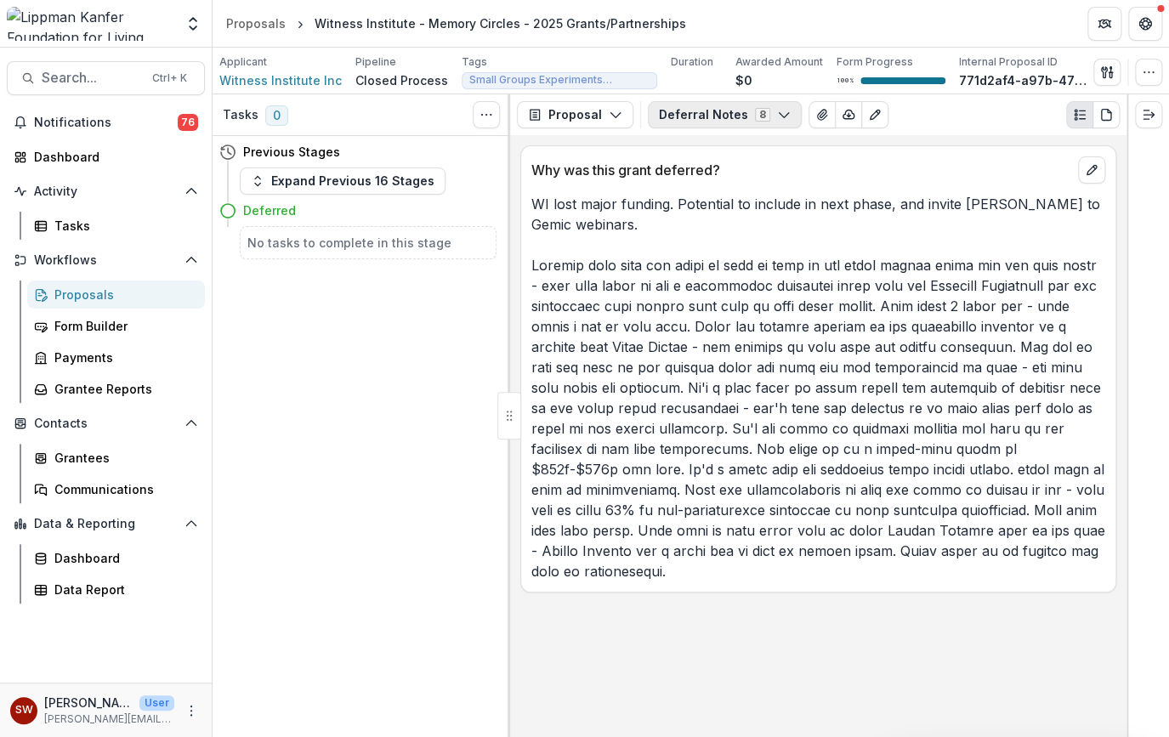
click at [731, 114] on button "Deferral Notes 8" at bounding box center [725, 114] width 154 height 27
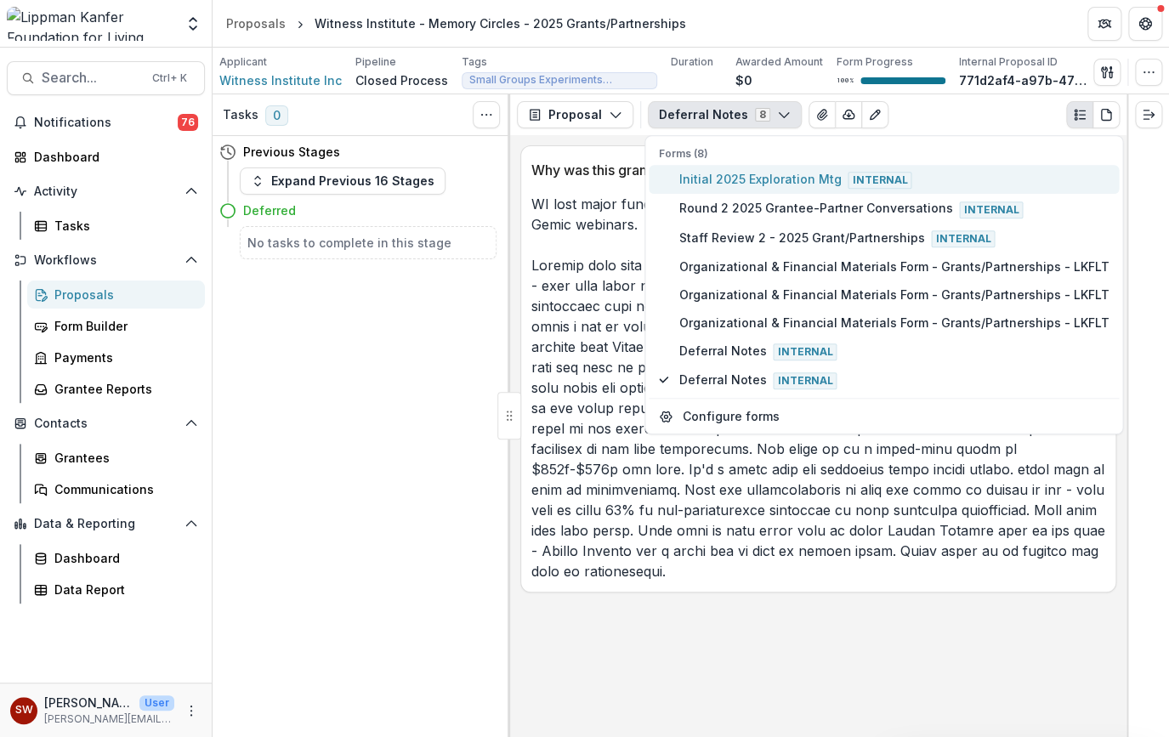
click at [763, 179] on span "Initial 2025 Exploration Mtg Internal" at bounding box center [893, 179] width 430 height 19
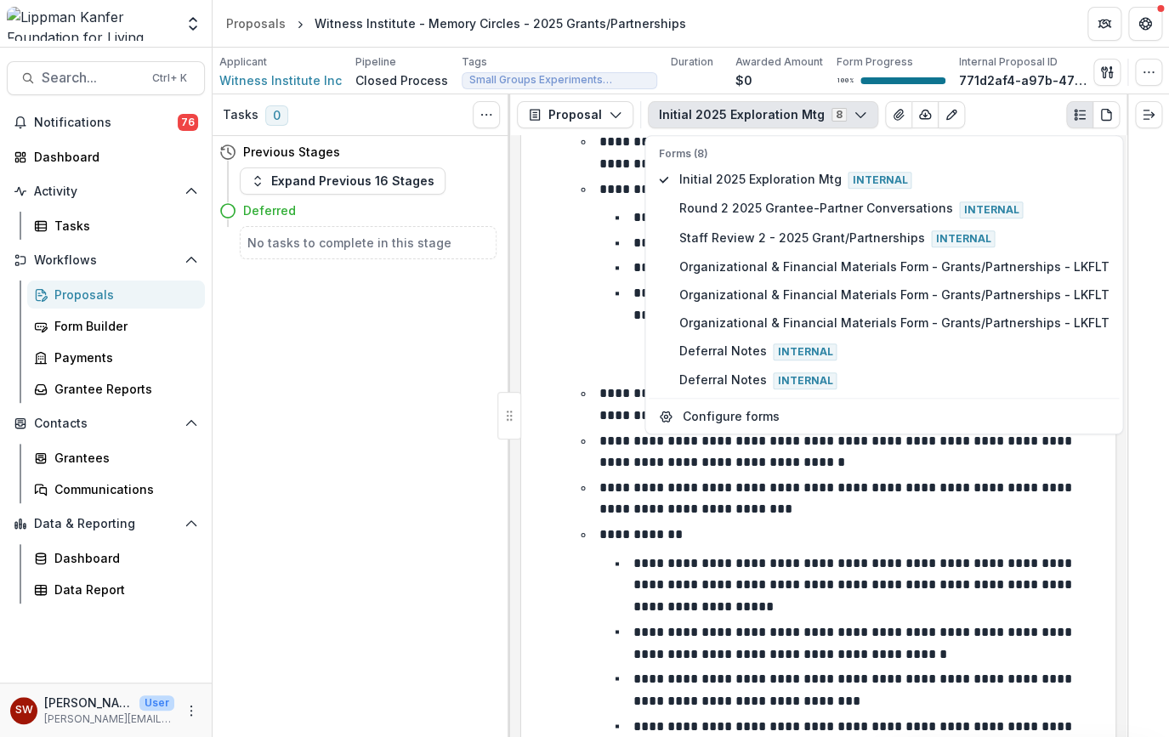
scroll to position [1207, 0]
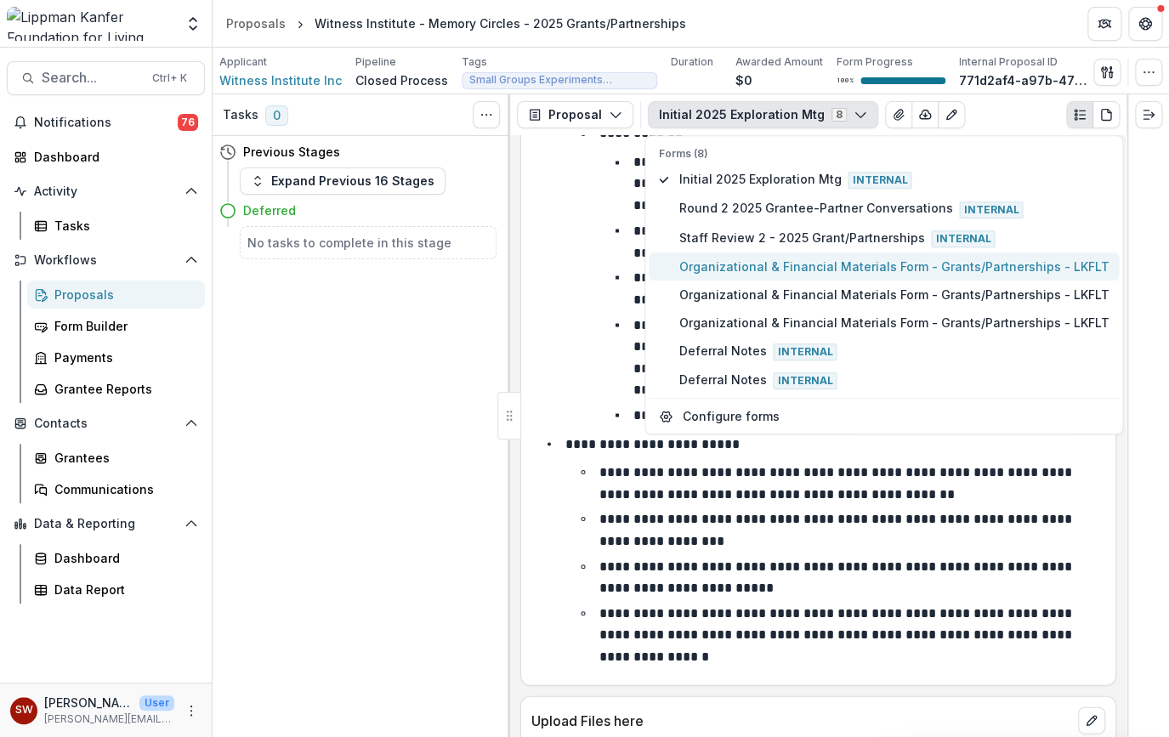
click at [807, 258] on span "Organizational & Financial Materials Form - Grants/Partnerships - LKFLT" at bounding box center [893, 267] width 430 height 18
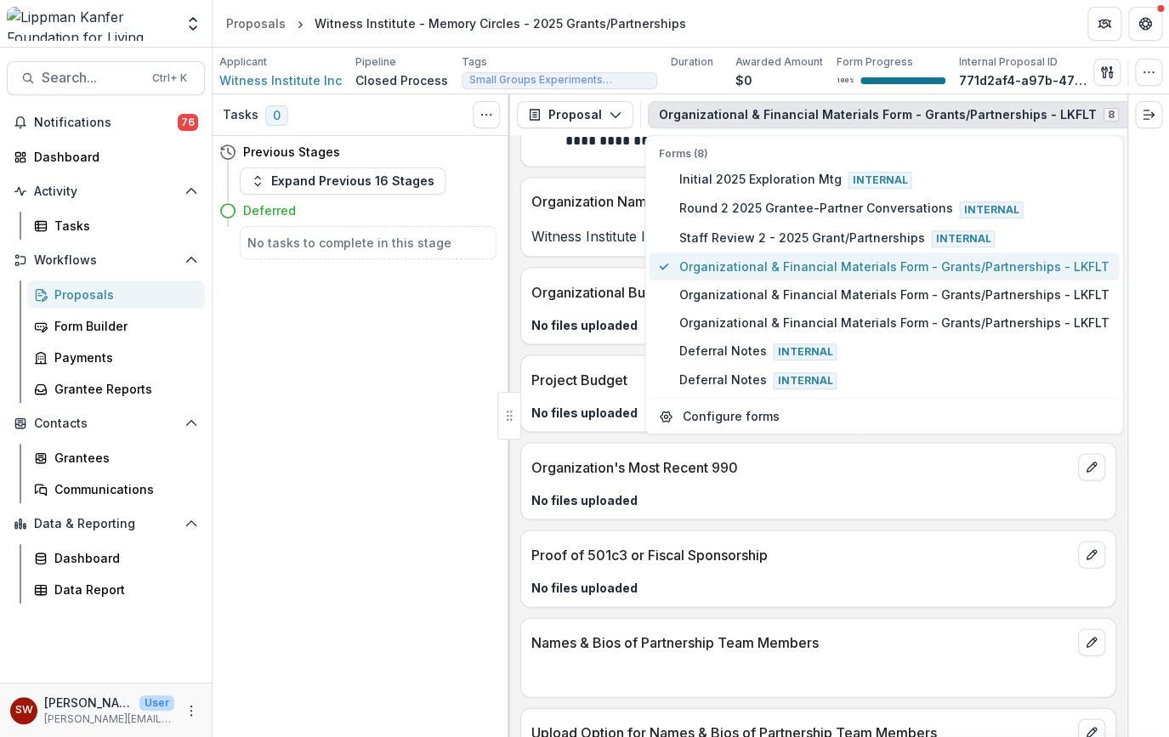
scroll to position [1335, 0]
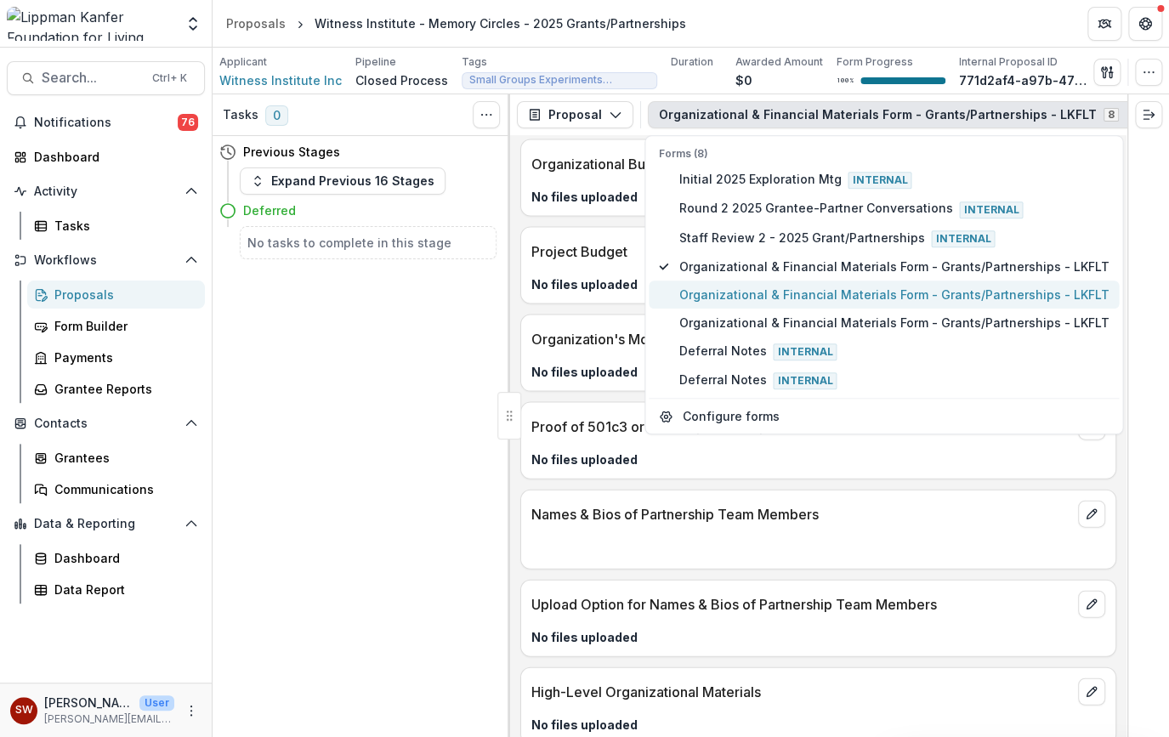
click at [807, 293] on span "Organizational & Financial Materials Form - Grants/Partnerships - LKFLT" at bounding box center [893, 295] width 430 height 18
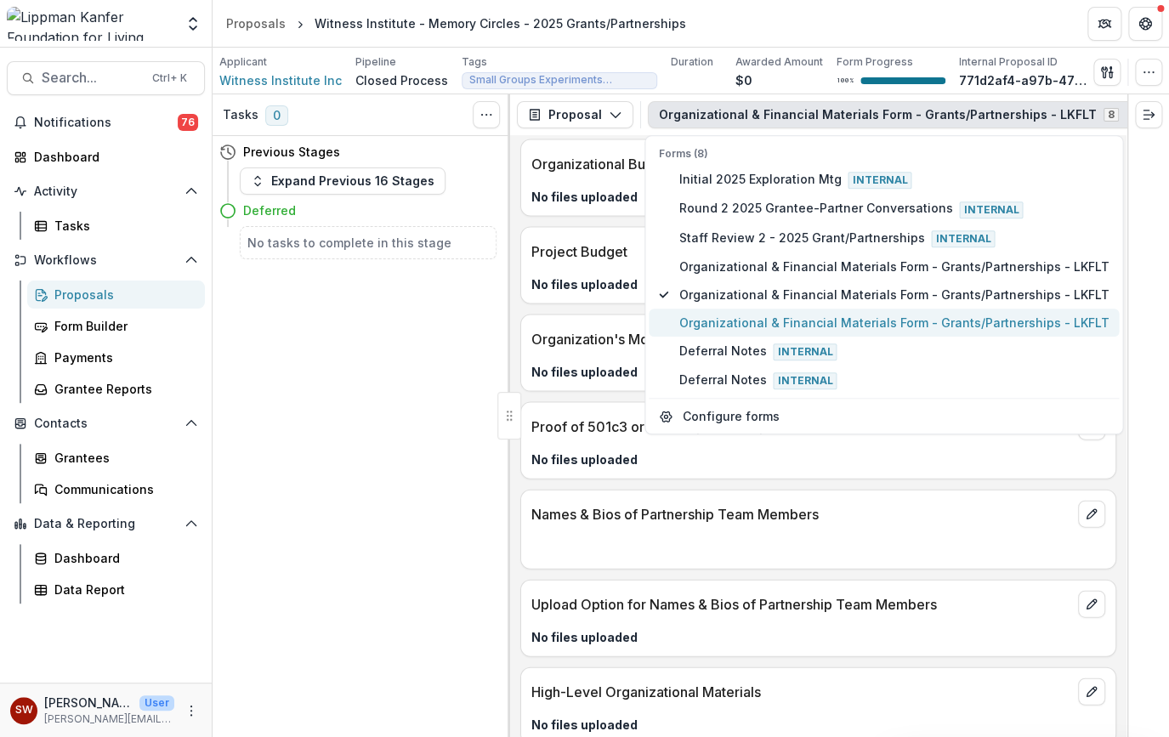
click at [806, 329] on span "Organizational & Financial Materials Form - Grants/Partnerships - LKFLT" at bounding box center [893, 323] width 430 height 18
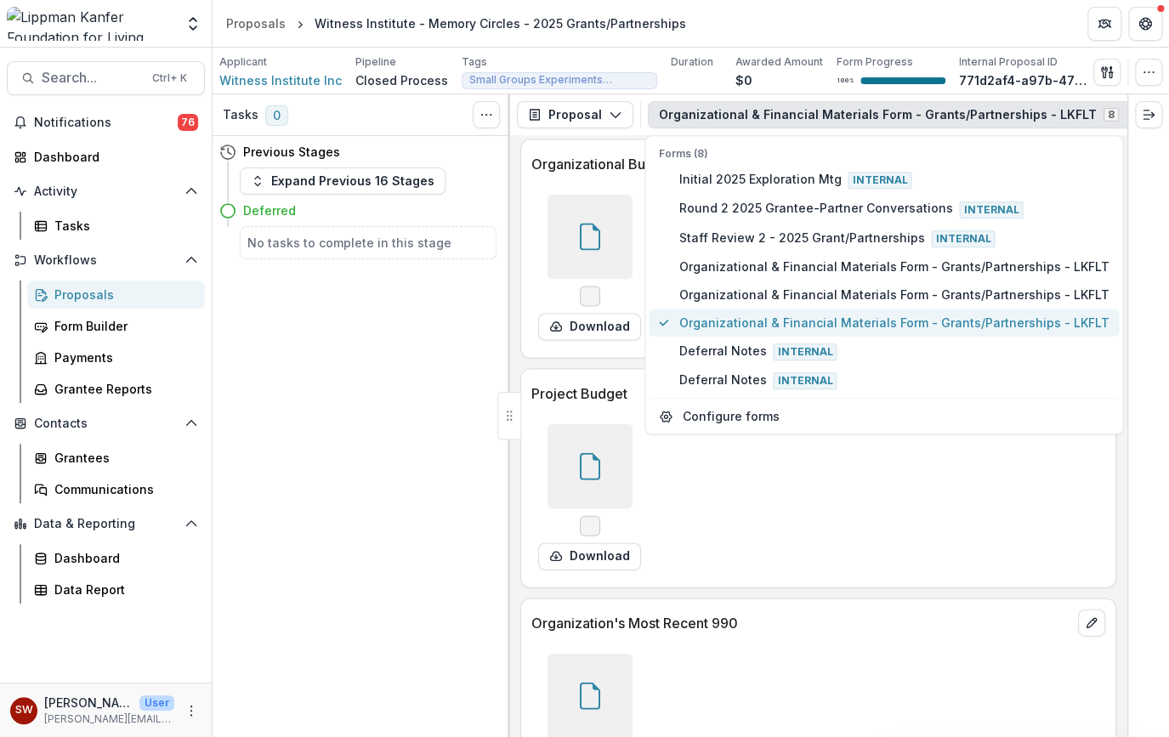
scroll to position [1761, 0]
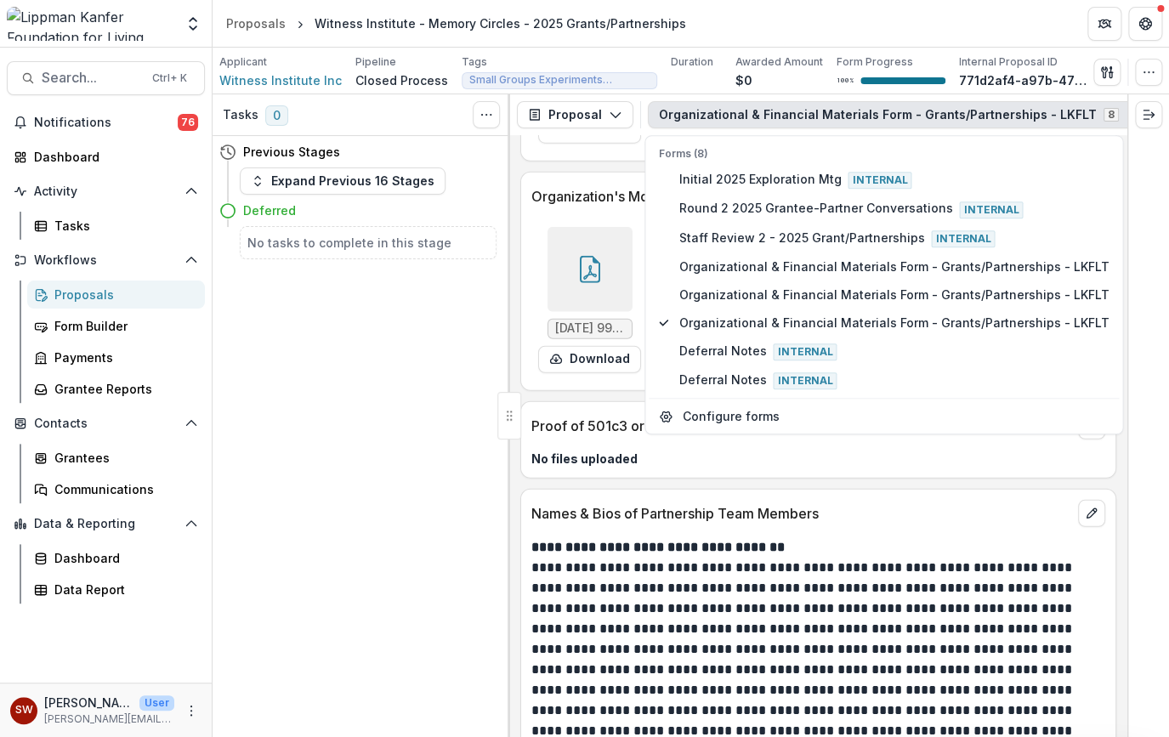
click at [954, 558] on p "**********" at bounding box center [815, 680] width 569 height 245
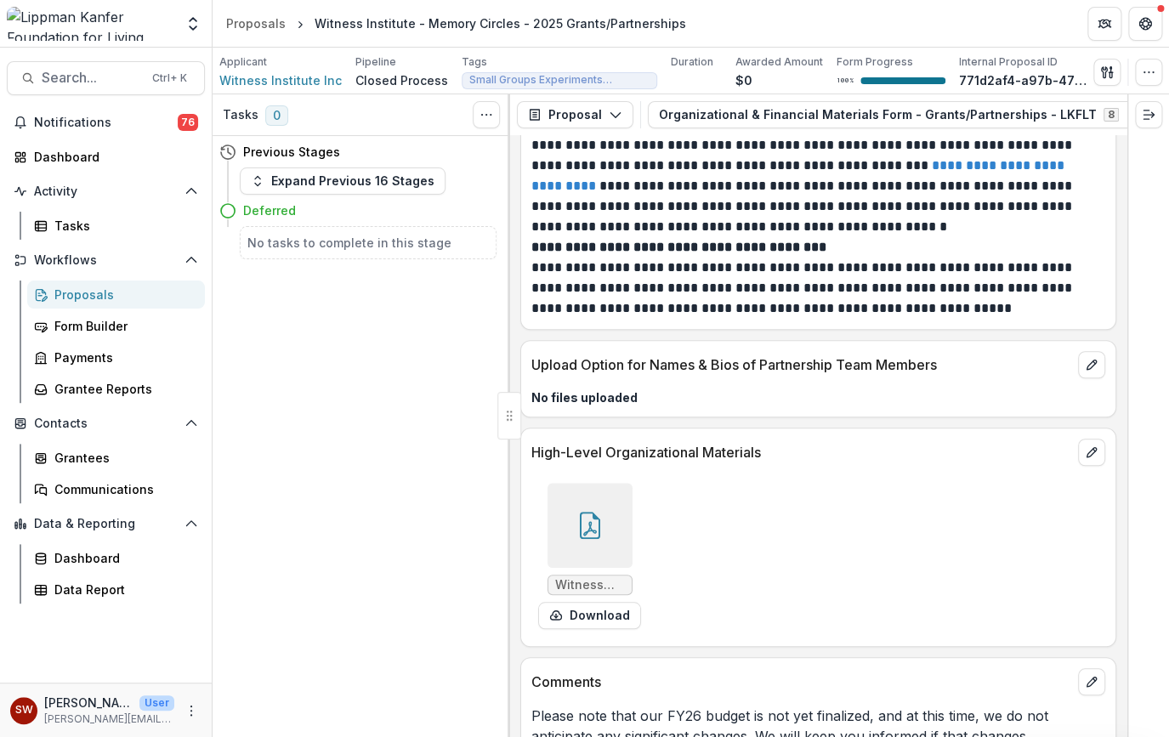
scroll to position [2909, 0]
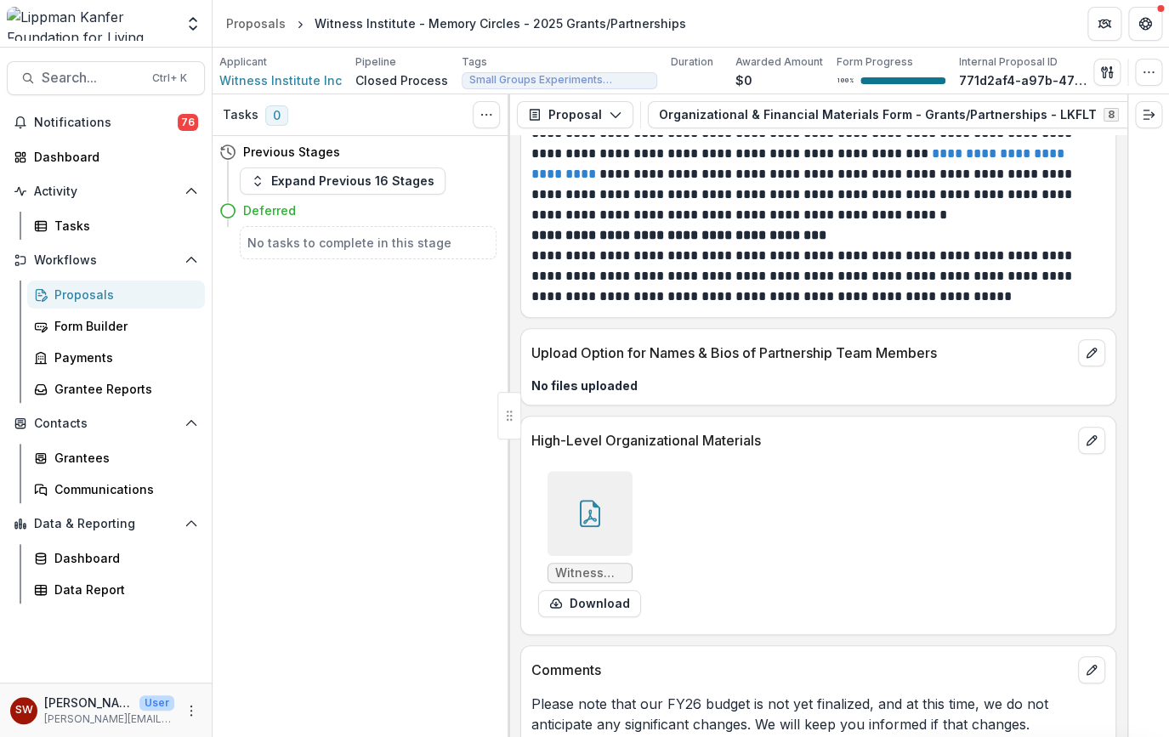
click at [603, 471] on div at bounding box center [589, 513] width 85 height 85
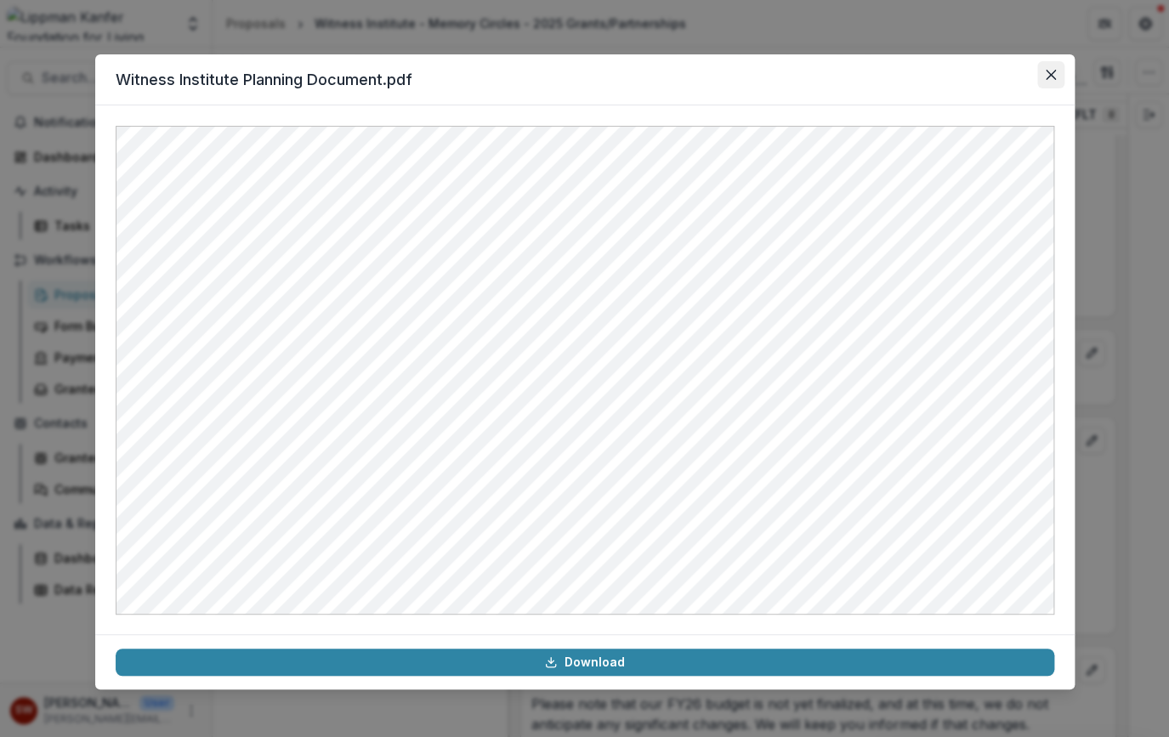
click at [1054, 79] on icon "Close" at bounding box center [1050, 75] width 10 height 10
